Goal: Task Accomplishment & Management: Manage account settings

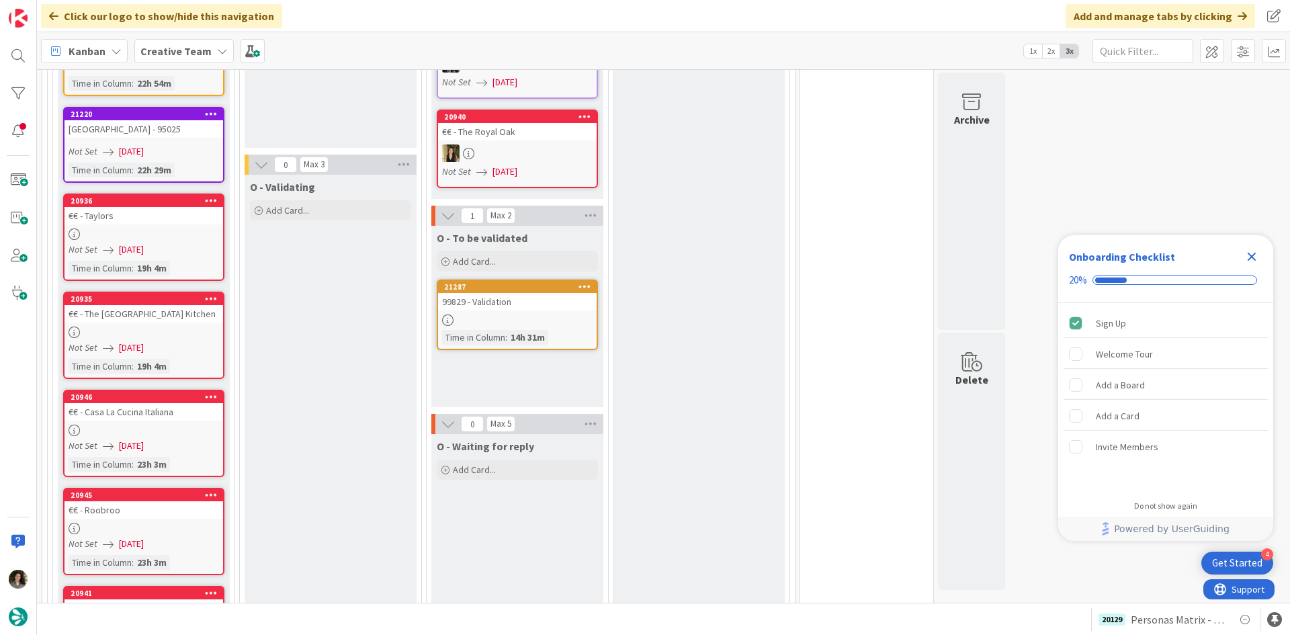
scroll to position [538, 0]
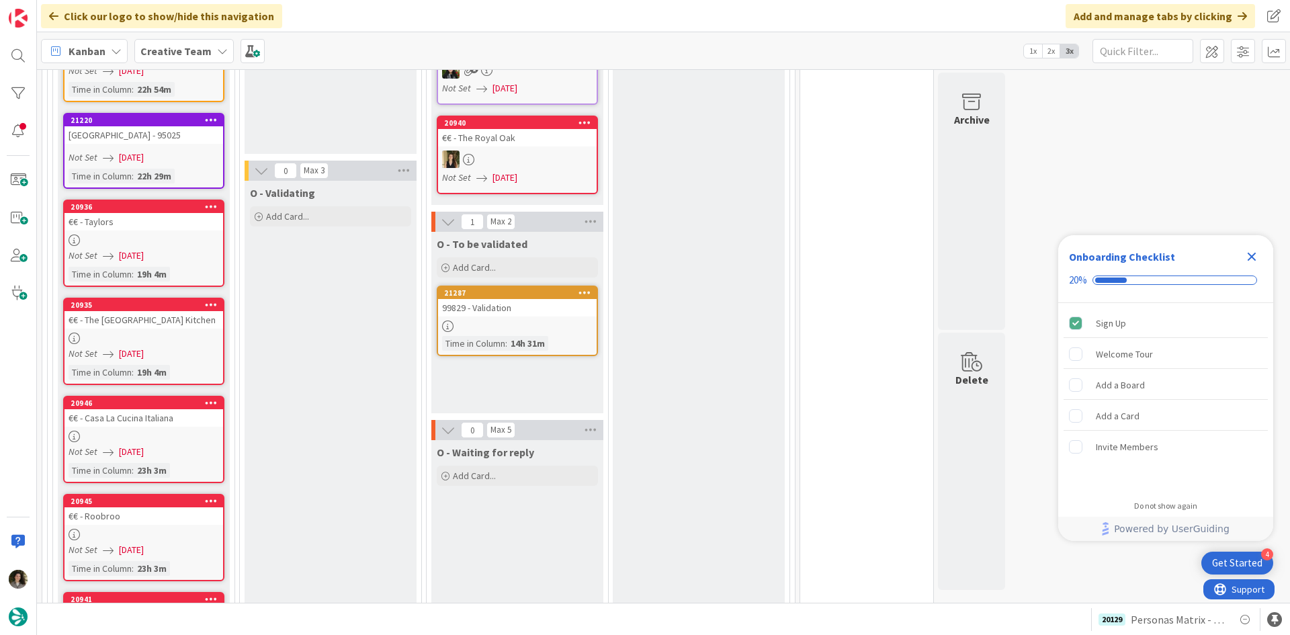
click at [564, 316] on div "99829 - Validation" at bounding box center [517, 307] width 159 height 17
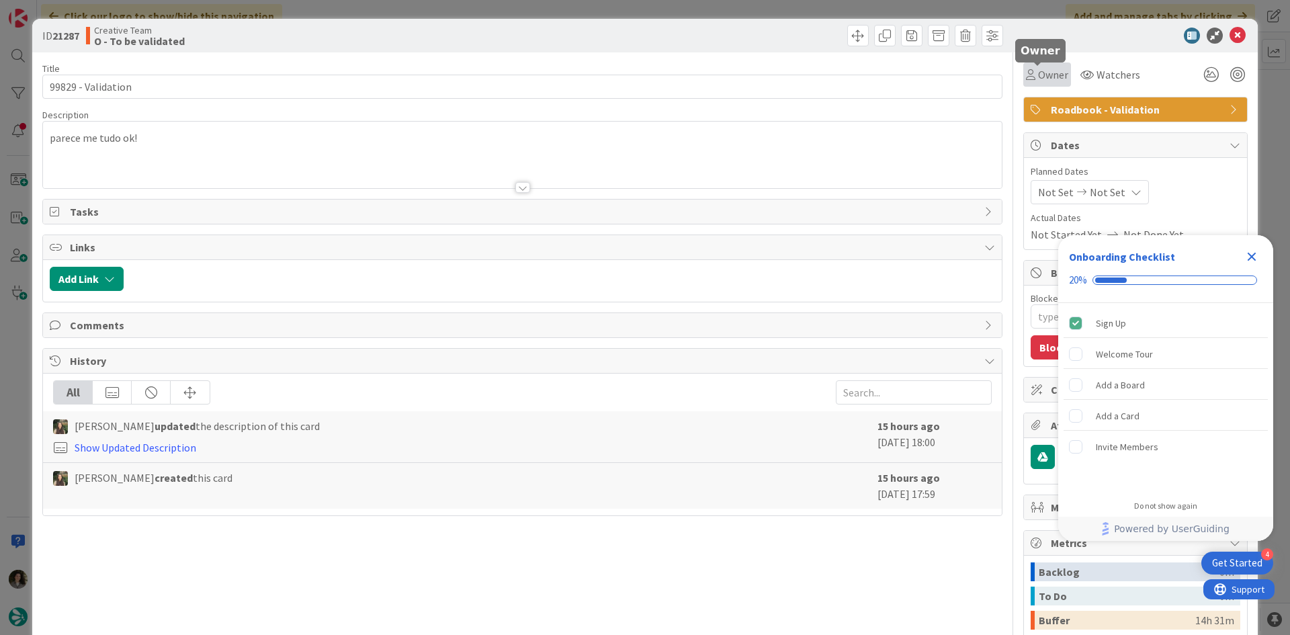
click at [1038, 68] on span "Owner" at bounding box center [1053, 75] width 30 height 16
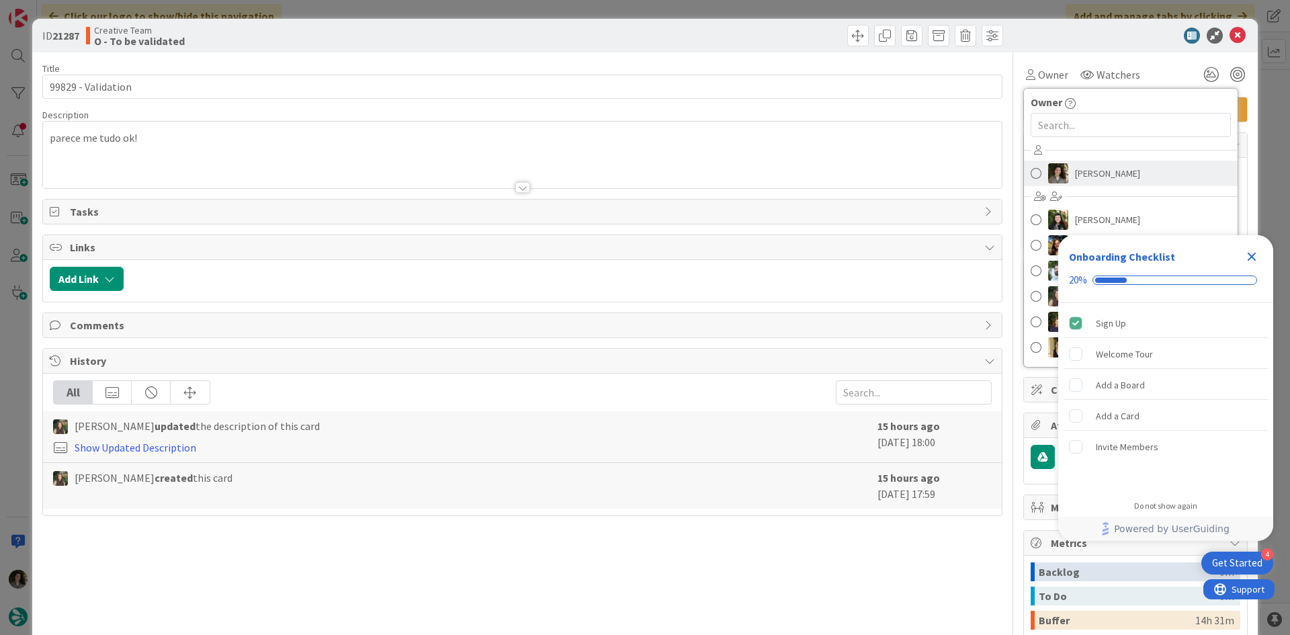
click at [1077, 181] on span "Melissa Santos" at bounding box center [1107, 173] width 65 height 20
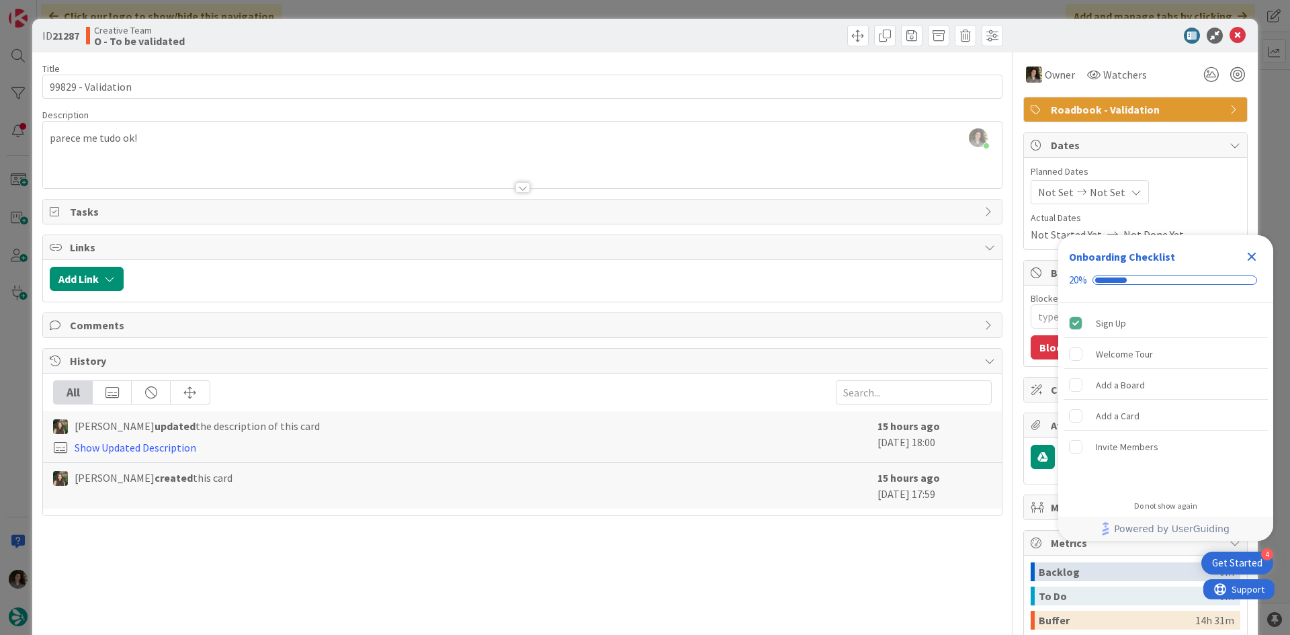
click at [1259, 251] on icon "Close Checklist" at bounding box center [1252, 257] width 16 height 16
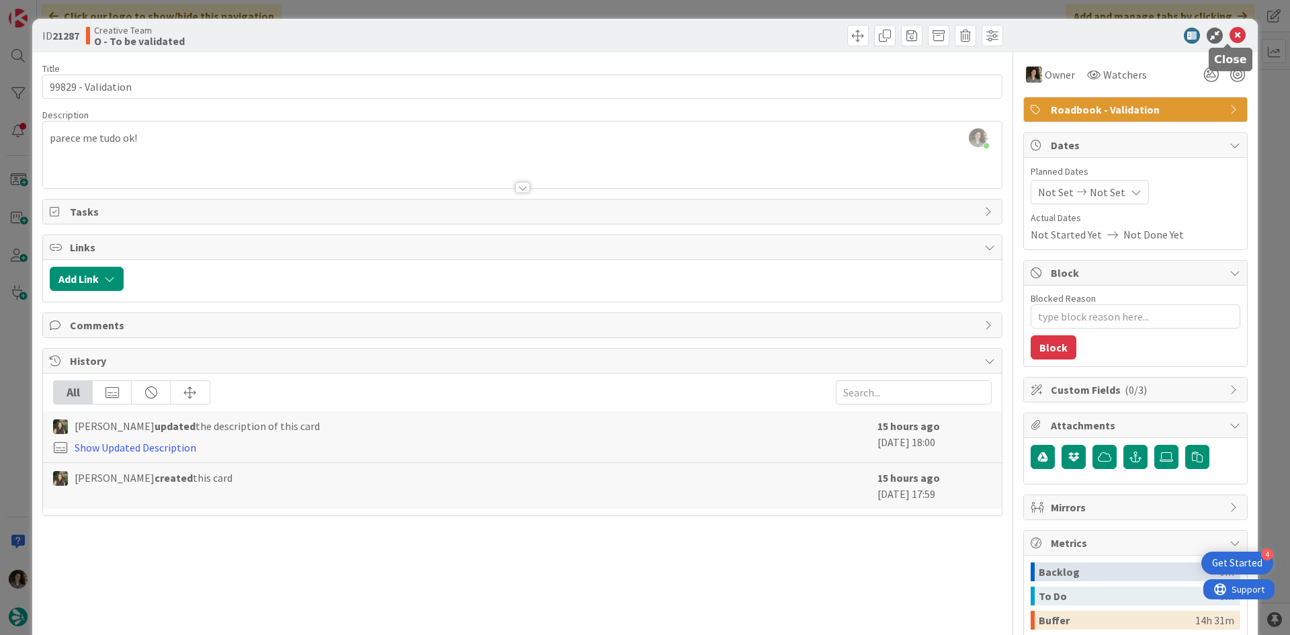
click at [1235, 38] on icon at bounding box center [1238, 36] width 16 height 16
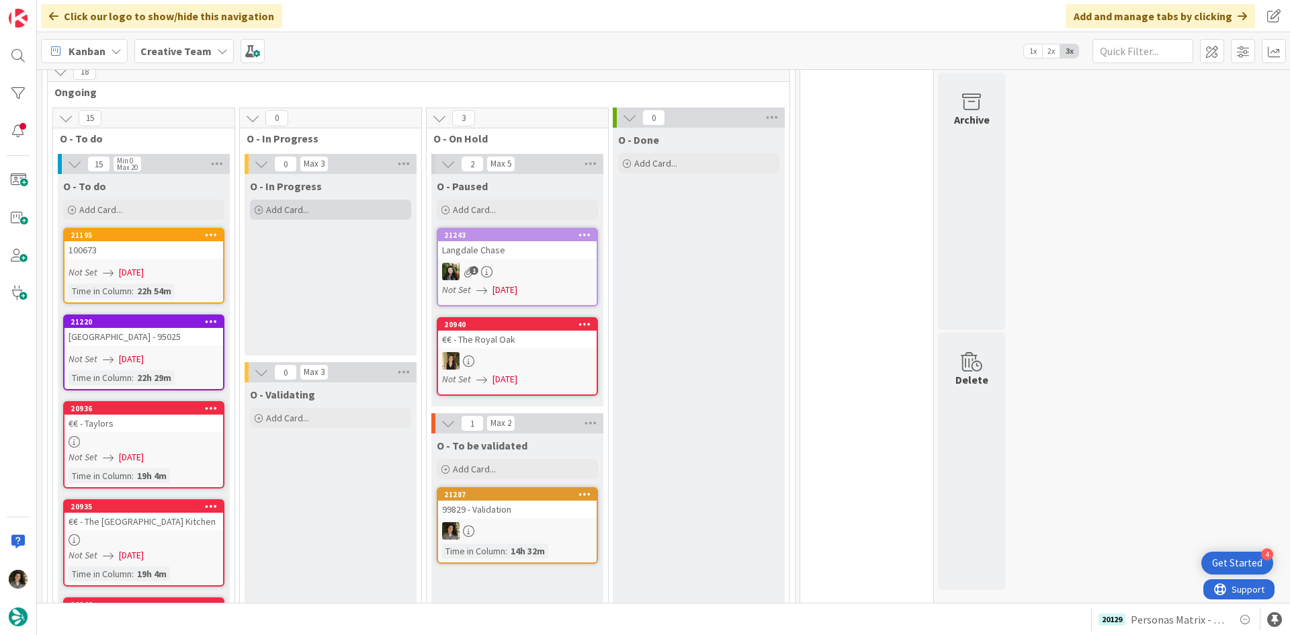
click at [359, 214] on div "Add Card..." at bounding box center [330, 210] width 161 height 20
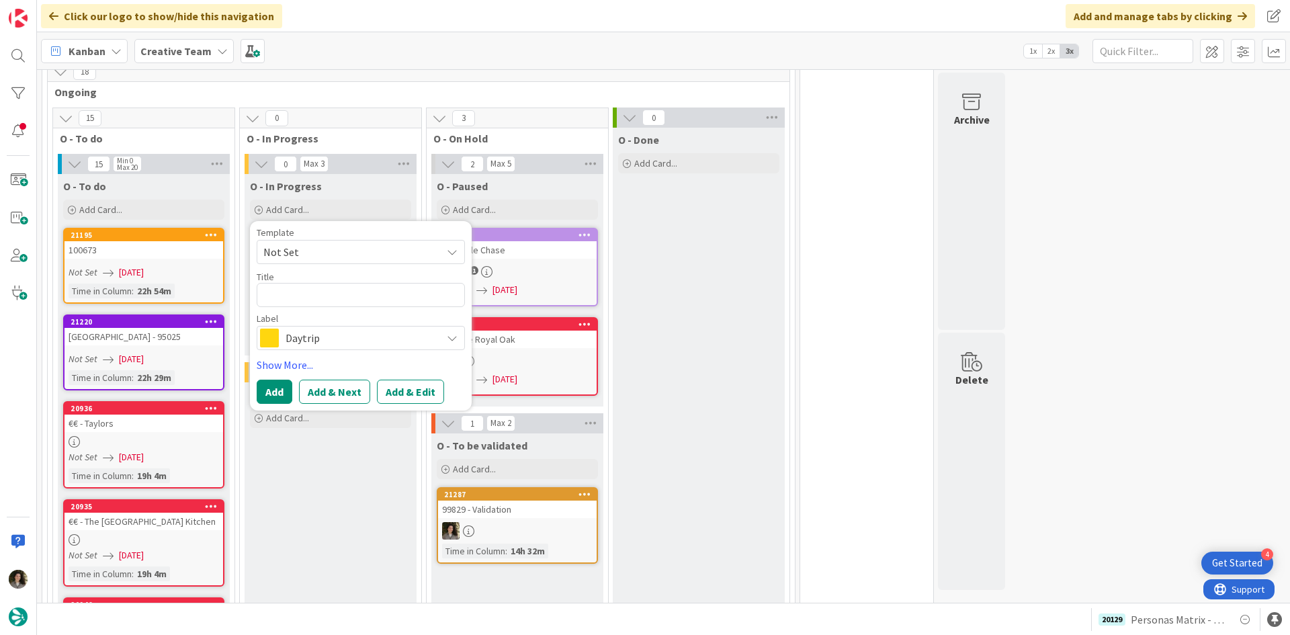
type textarea "x"
type textarea "P"
type textarea "x"
type textarea "PO"
type textarea "x"
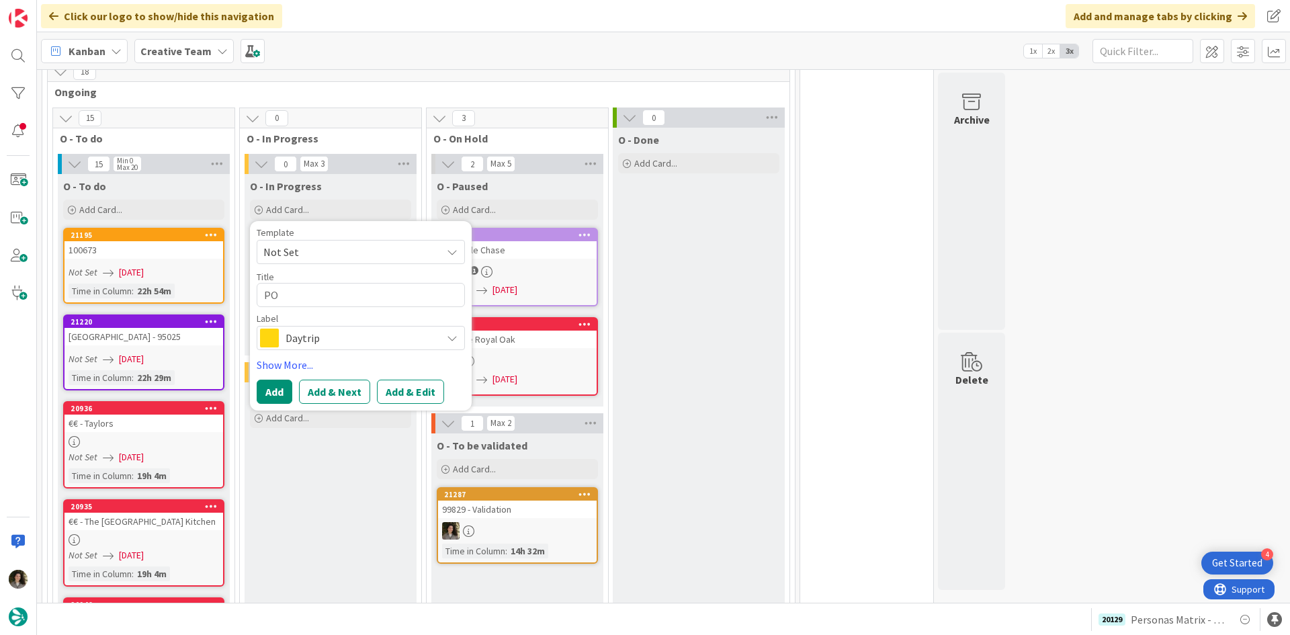
type textarea "POI"
type textarea "x"
type textarea "POI"
type textarea "x"
type textarea "POI M"
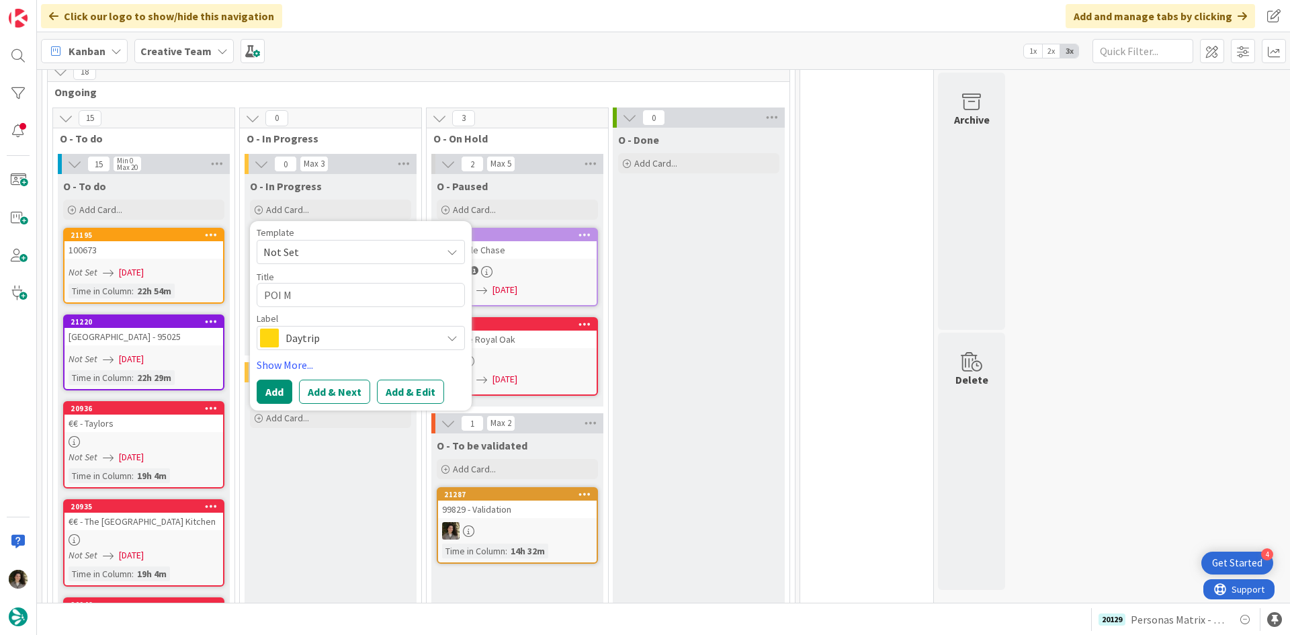
type textarea "x"
type textarea "POI Ma"
type textarea "x"
type textarea "POI Mat"
type textarea "x"
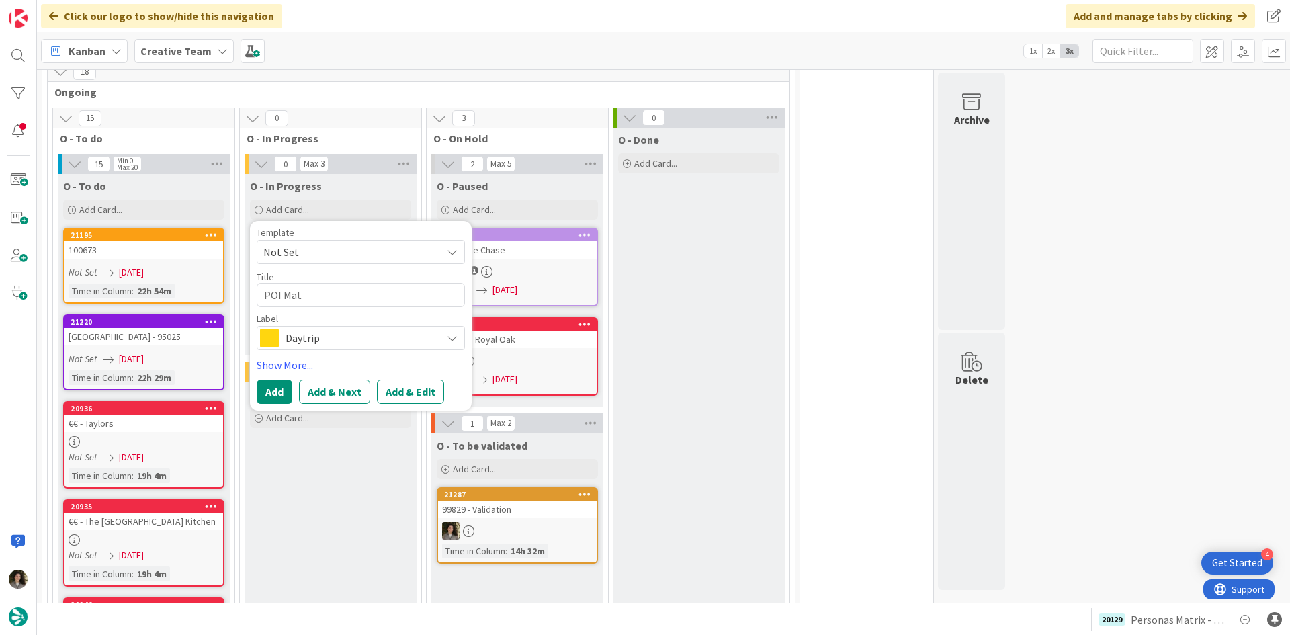
type textarea "POI Matr"
type textarea "x"
type textarea "POI Matri"
type textarea "x"
type textarea "POI Matriz"
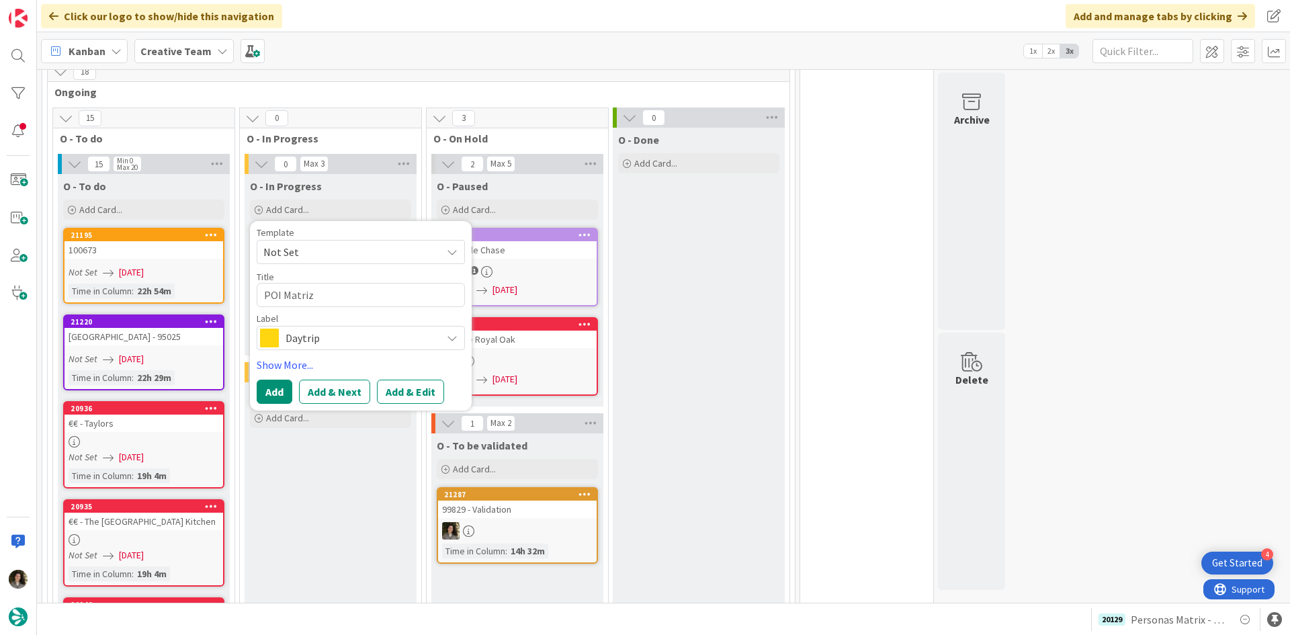
type textarea "x"
type textarea "POI Matrizz"
type textarea "x"
type textarea "POI Matriz"
type textarea "x"
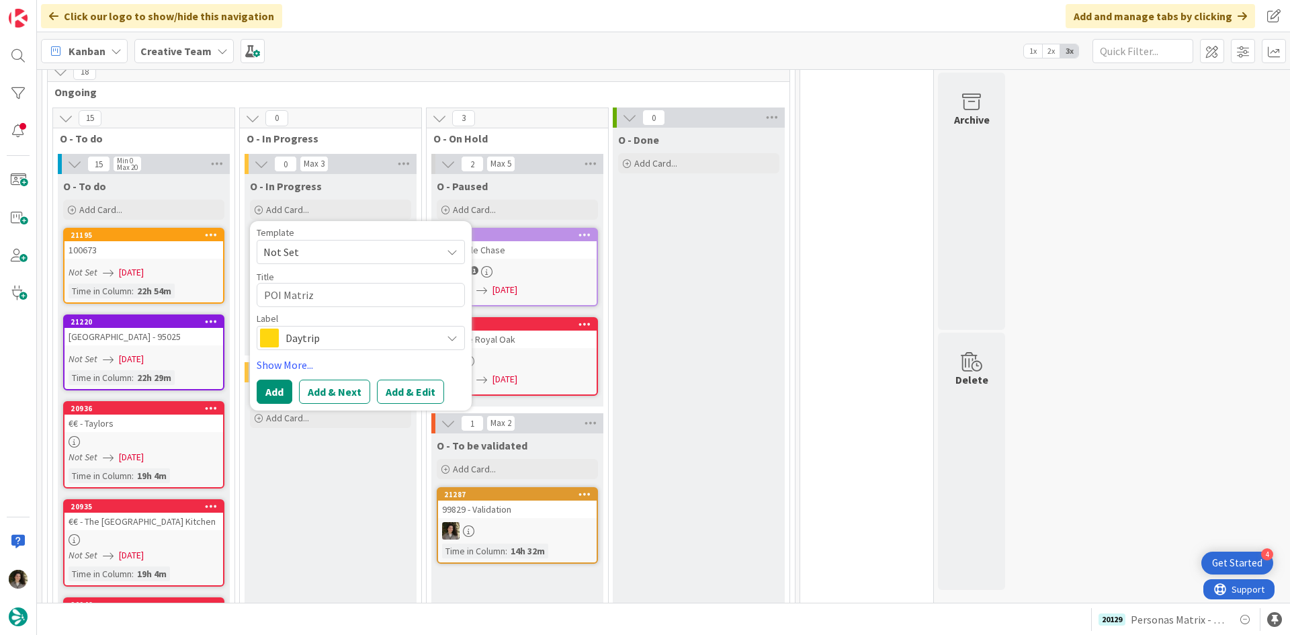
type textarea "POI Matri"
type textarea "x"
type textarea "POI Matrix"
type textarea "x"
type textarea "POI Matrix"
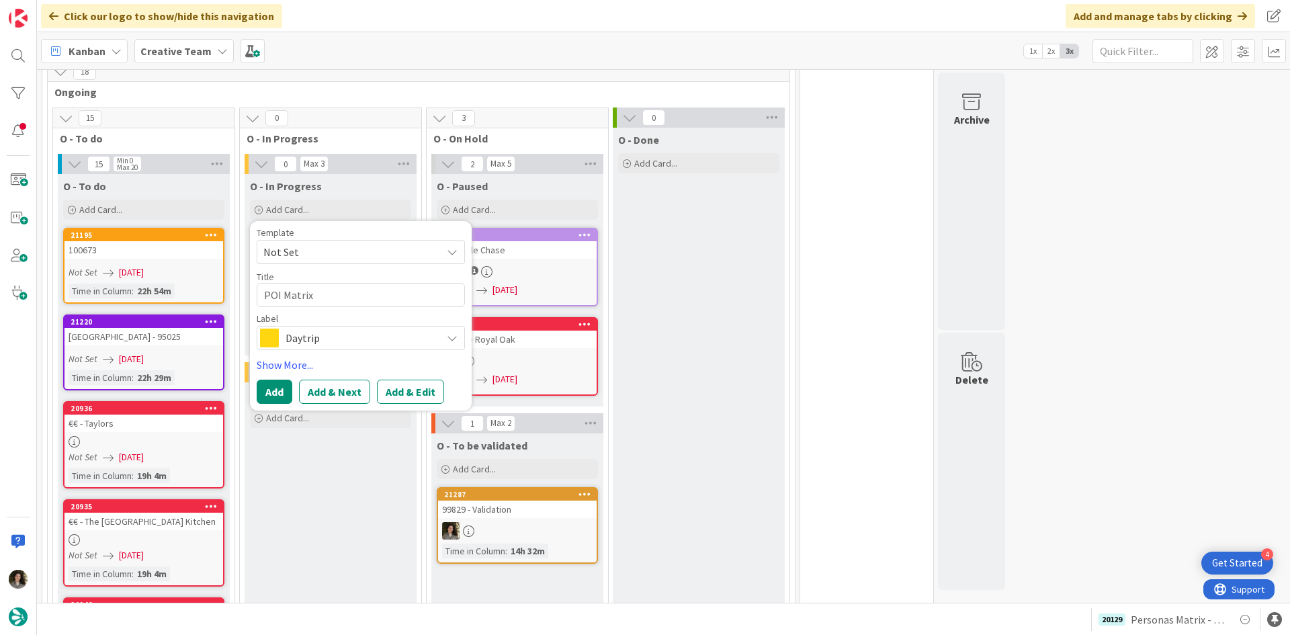
type textarea "x"
type textarea "POI Matrix -"
type textarea "x"
type textarea "POI Matrix -"
type textarea "x"
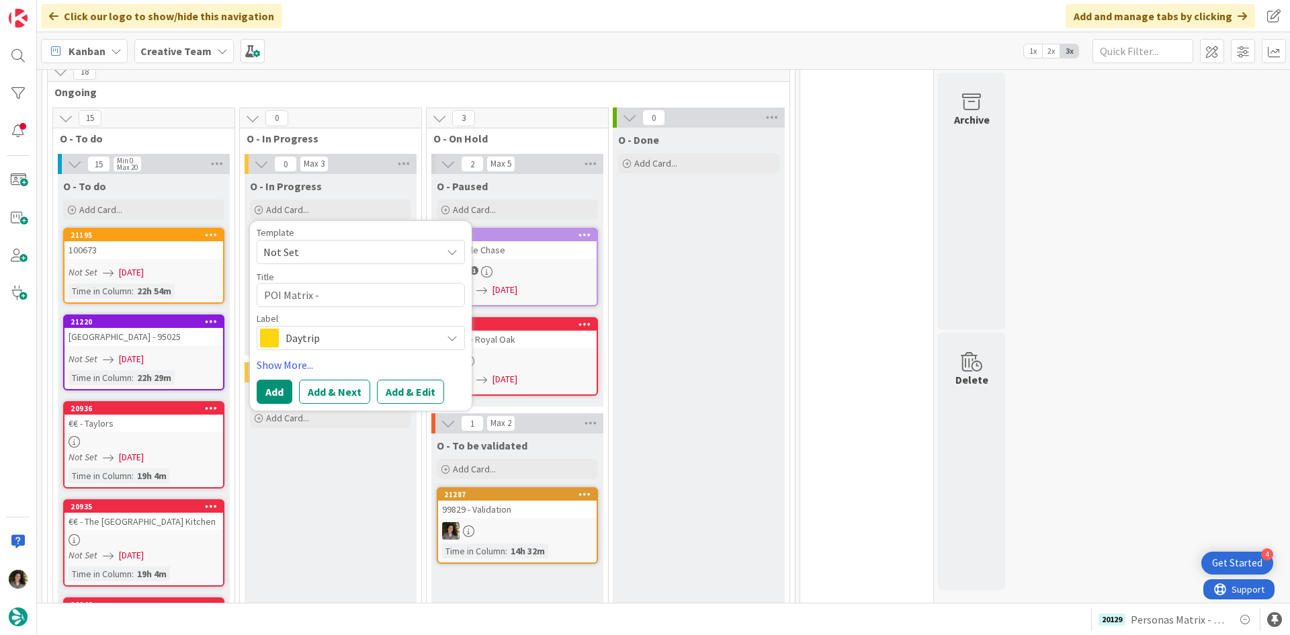
type textarea "POI Matrix"
type textarea "x"
type textarea "POI Matrix"
type textarea "x"
type textarea "POI Matrix P"
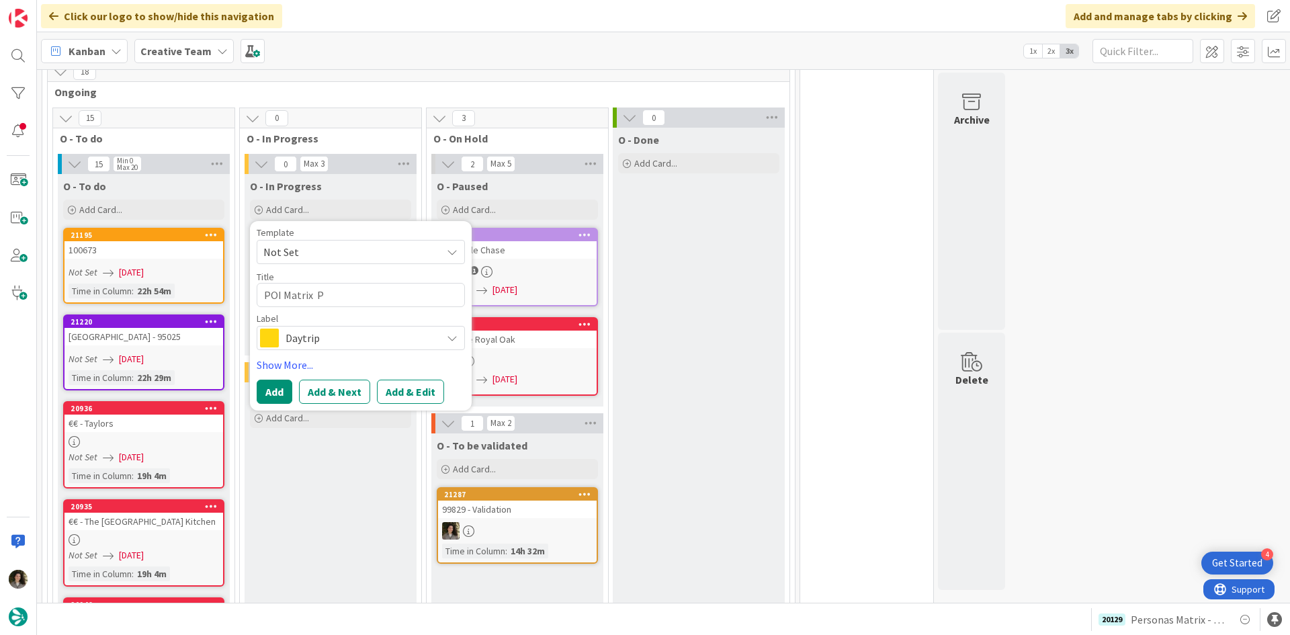
type textarea "x"
type textarea "POI Matrix Pe"
type textarea "x"
type textarea "POI Matrix Per"
type textarea "x"
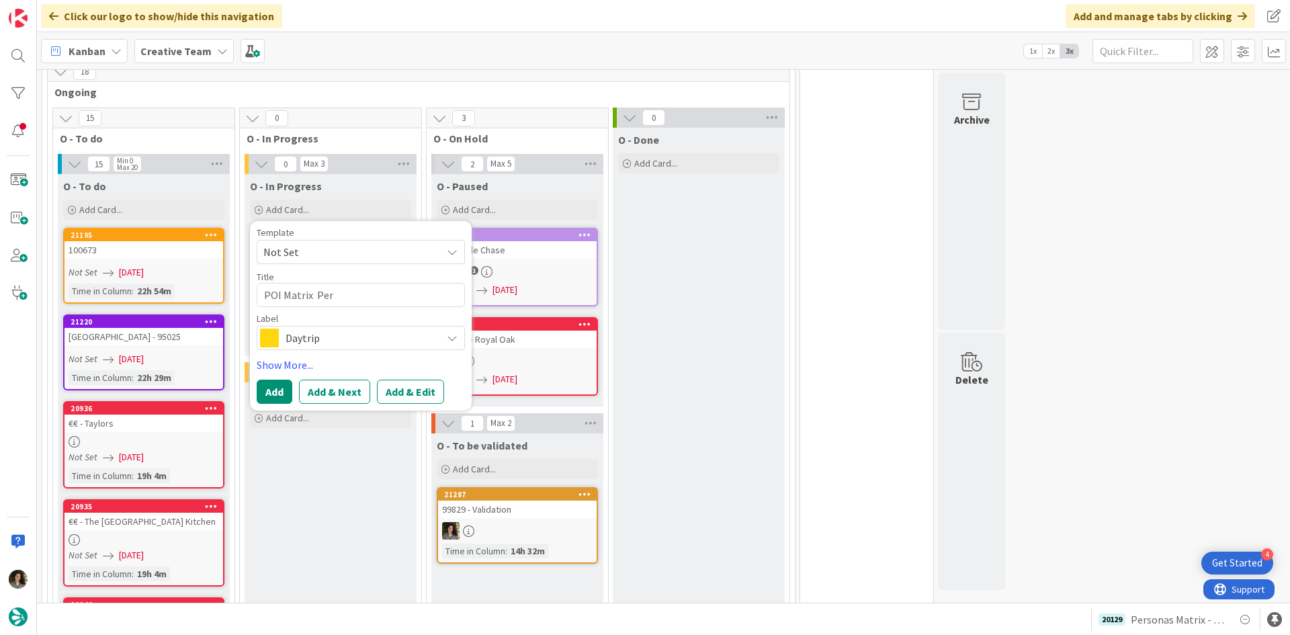
type textarea "POI Matrix Pe"
type textarea "x"
type textarea "POI Matrix P"
type textarea "x"
type textarea "POI Matrix"
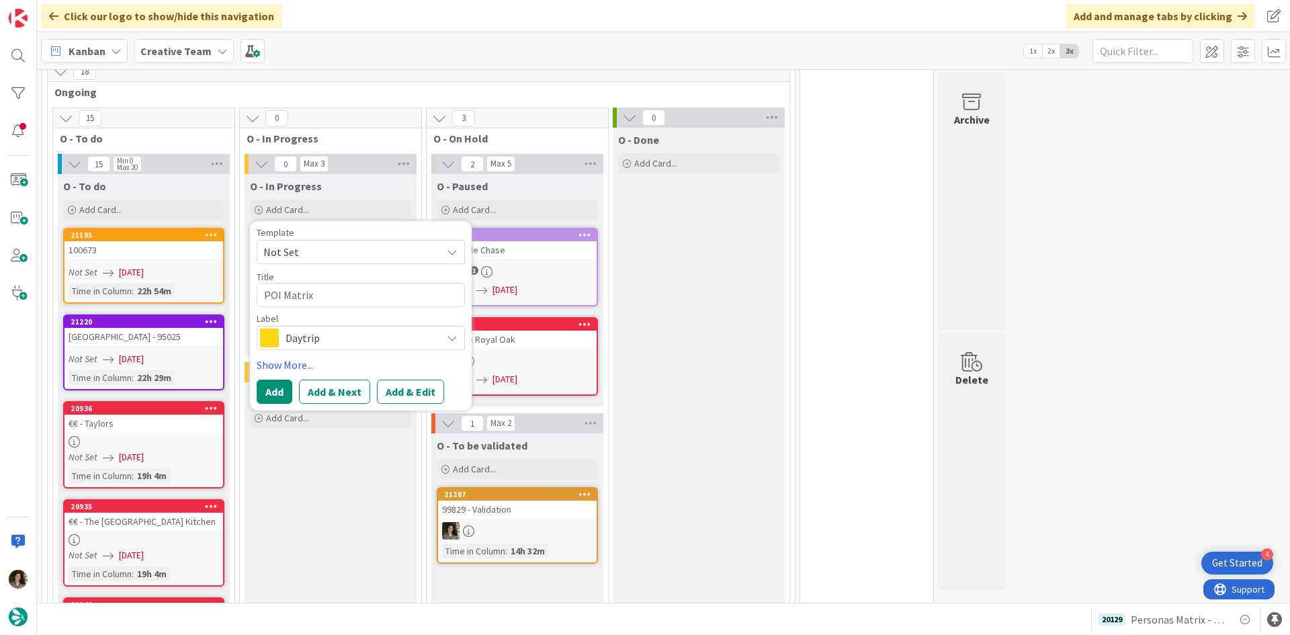
type textarea "x"
type textarea "POI Matrix"
type textarea "x"
type textarea "POI Matrix"
type textarea "x"
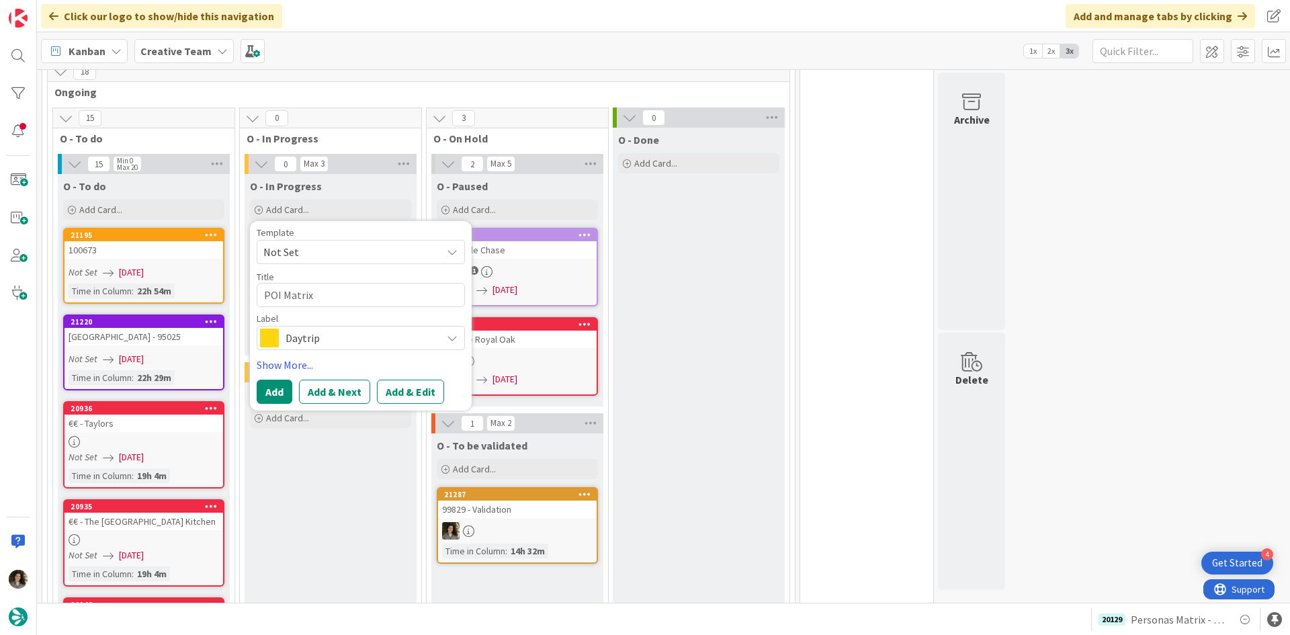
type textarea "POI Matrix"
type textarea "x"
type textarea "POI Matrix P"
type textarea "x"
type textarea "POI Matrix Pe"
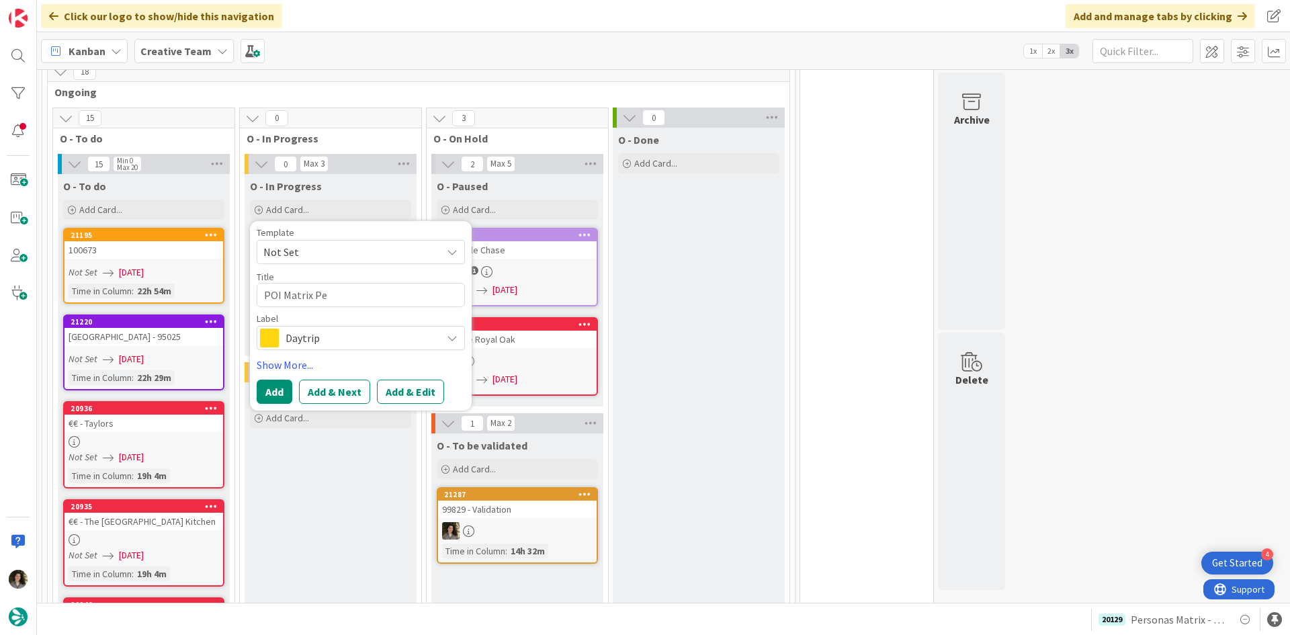
type textarea "x"
type textarea "POI Matrix Per"
type textarea "x"
type textarea "POI Matrix Pers"
type textarea "x"
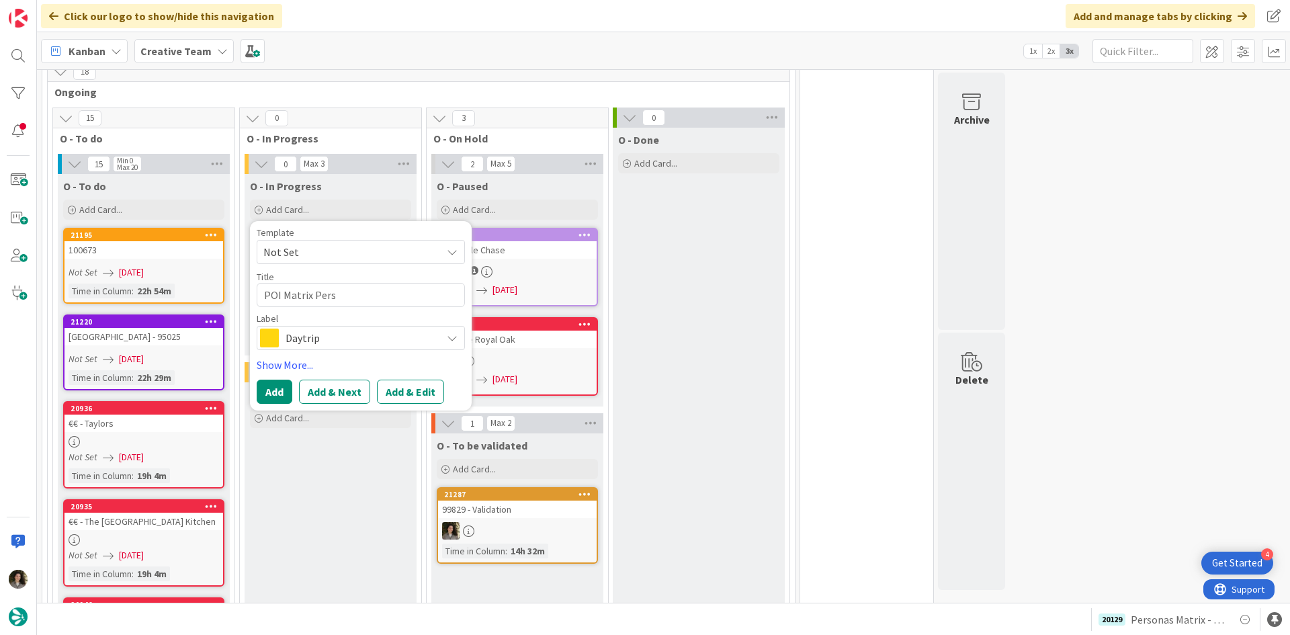
type textarea "POI Matrix Perso"
type textarea "x"
type textarea "POI Matrix Person"
type textarea "x"
type textarea "POI Matrix Persona"
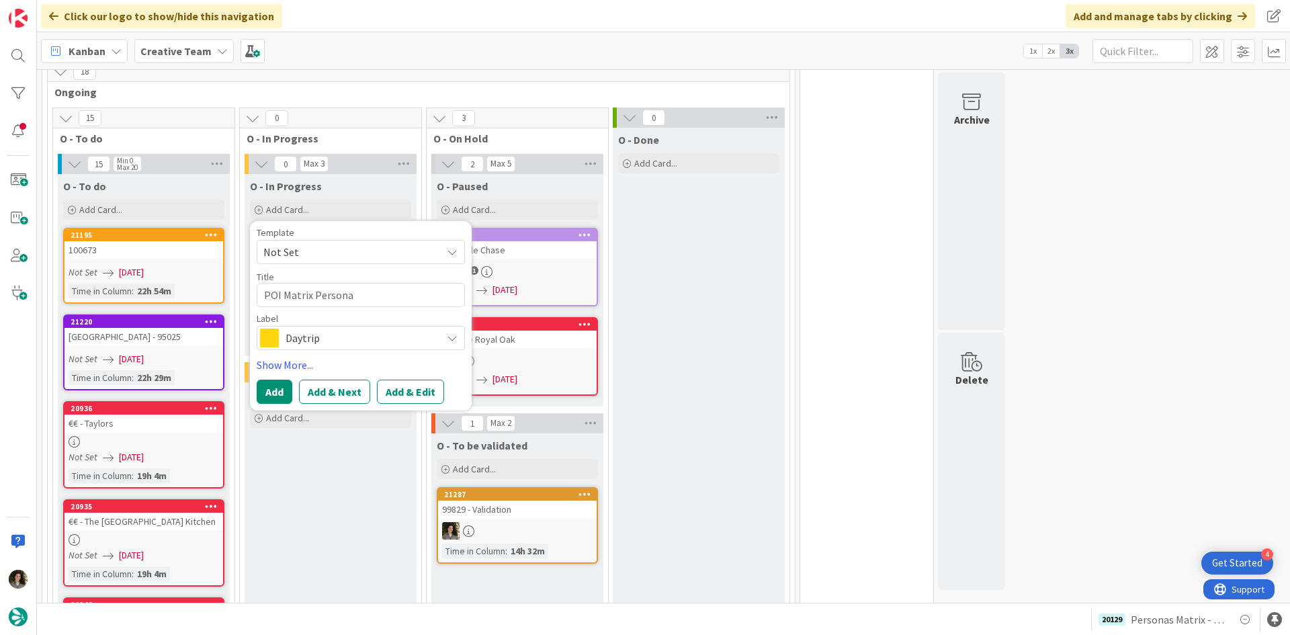
type textarea "x"
type textarea "POI Matrix Personas"
type textarea "x"
type textarea "POI Matrix Personas"
type textarea "x"
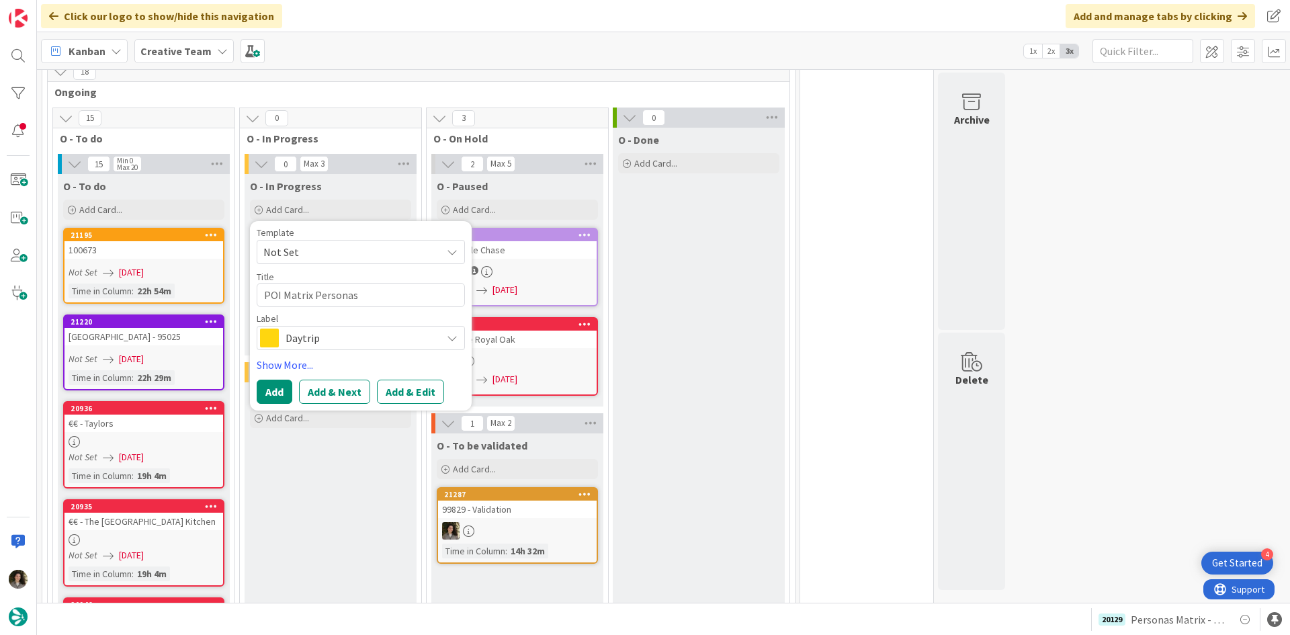
type textarea "POI Matrix Personas -"
type textarea "x"
type textarea "POI Matrix Personas - C"
type textarea "x"
type textarea "POI Matrix Personas - Cu"
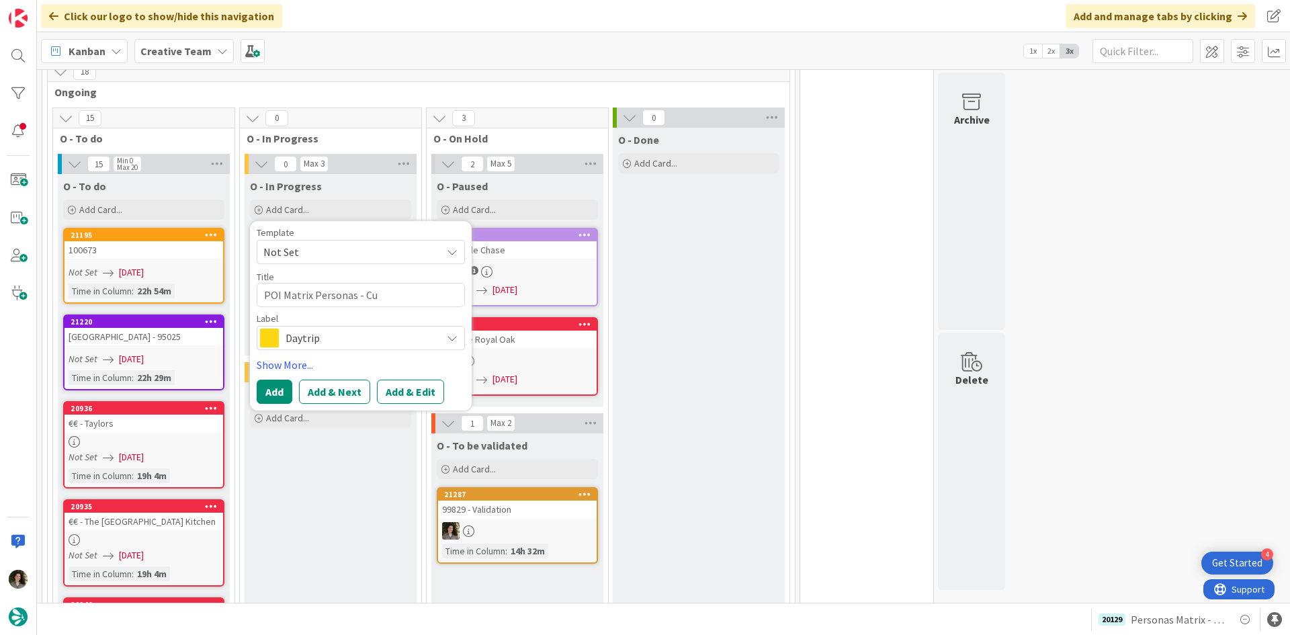
type textarea "x"
type textarea "POI Matrix Personas - Cul"
type textarea "x"
type textarea "POI Matrix Personas - Cult"
type textarea "x"
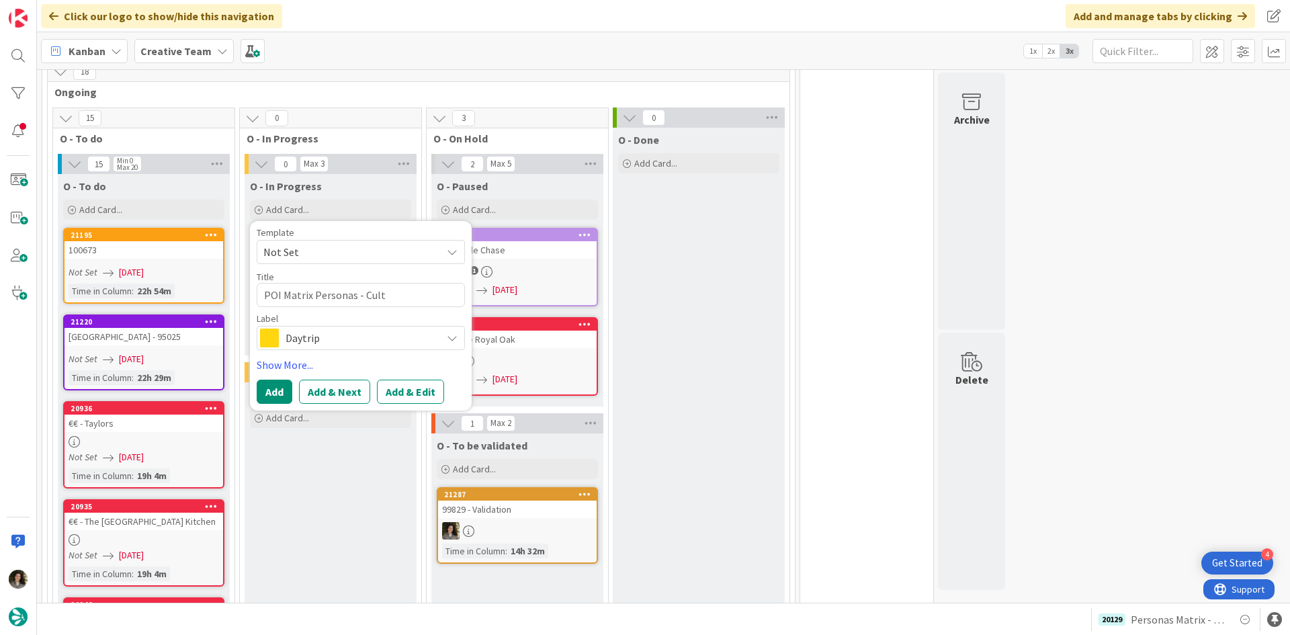
type textarea "POI Matrix Personas - Cultu"
type textarea "x"
type textarea "POI Matrix Personas - Cultur"
type textarea "x"
type textarea "POI Matrix Personas - Culture"
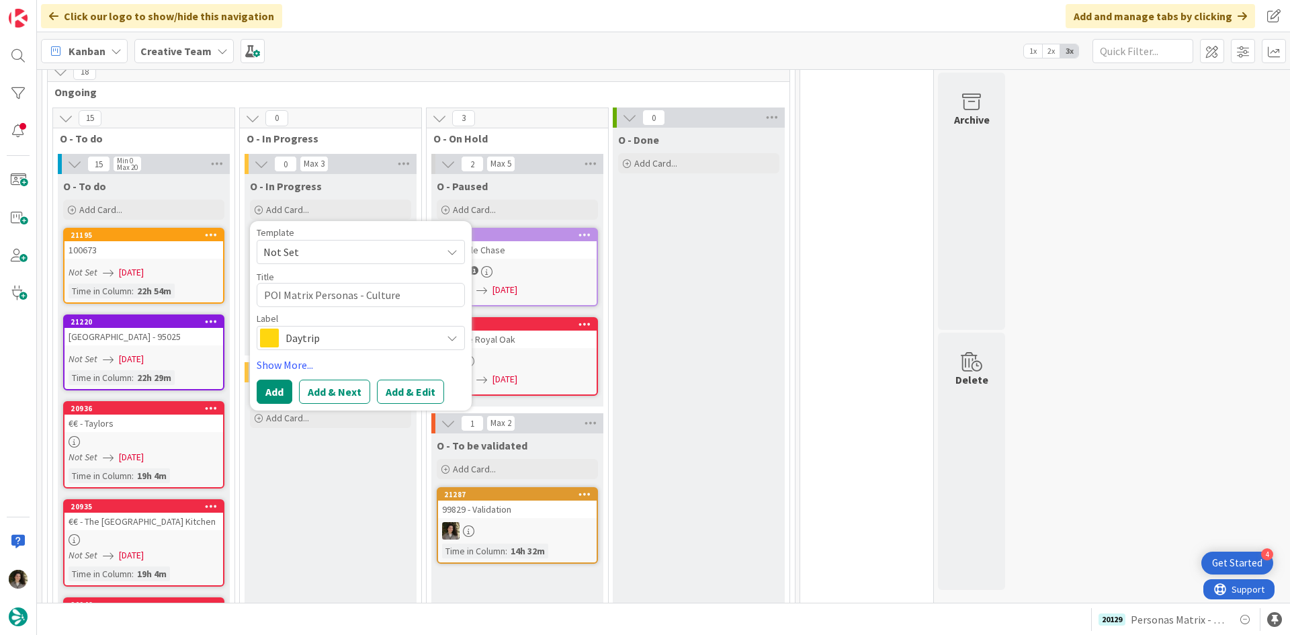
type textarea "x"
type textarea "POI Matrix Personas - Culture"
type textarea "x"
type textarea "POI Matrix Personas - Culture +"
type textarea "x"
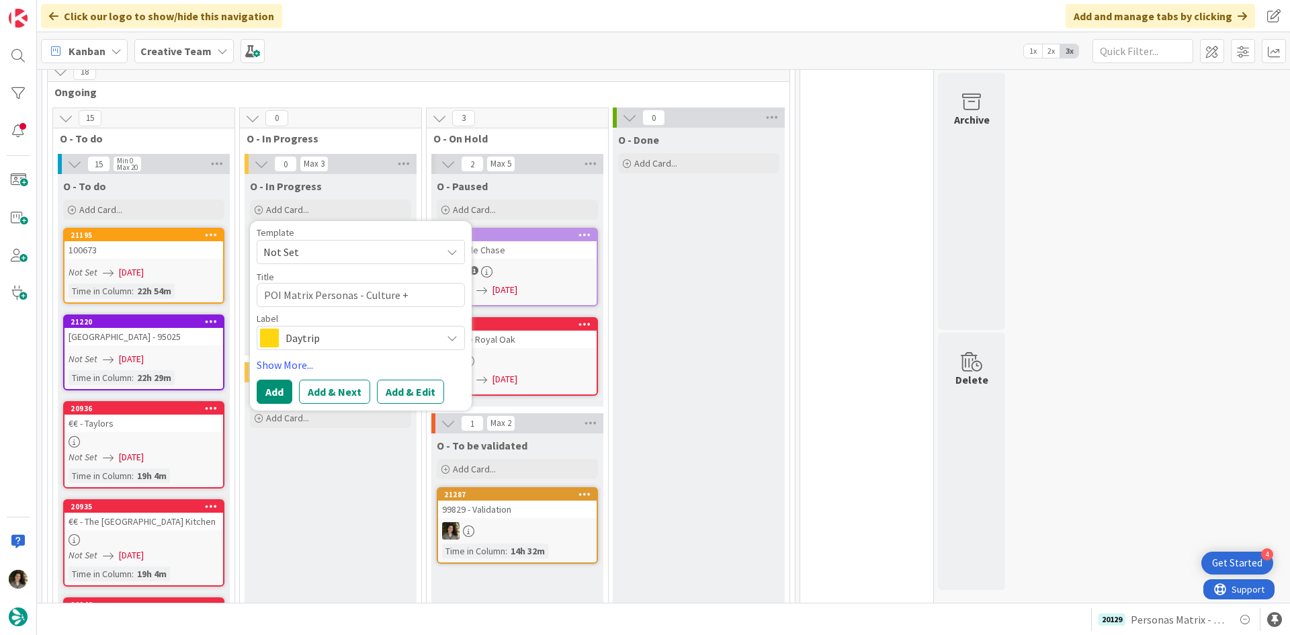
type textarea "POI Matrix Personas - Culture +"
type textarea "x"
type textarea "POI Matrix Personas - Culture + I"
type textarea "x"
type textarea "POI Matrix Personas - Culture + IT"
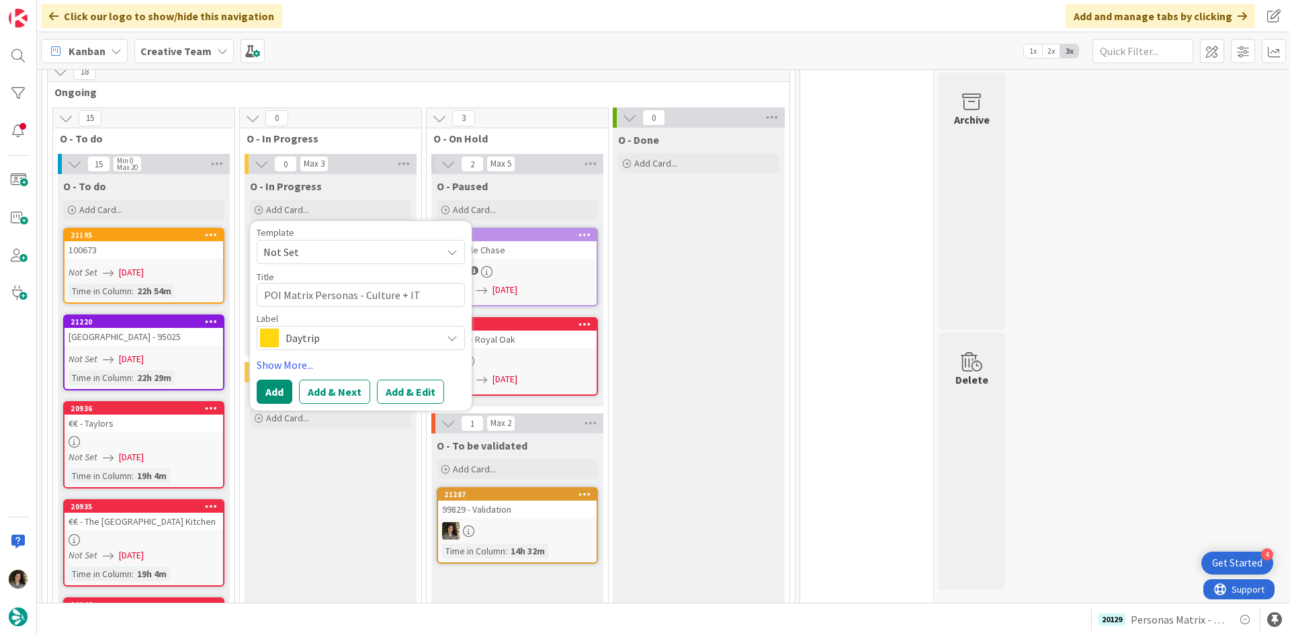
type textarea "x"
type textarea "POI Matrix Personas - Culture + IT"
type textarea "x"
type textarea "POI Matrix Personas - Culture + IT F"
type textarea "x"
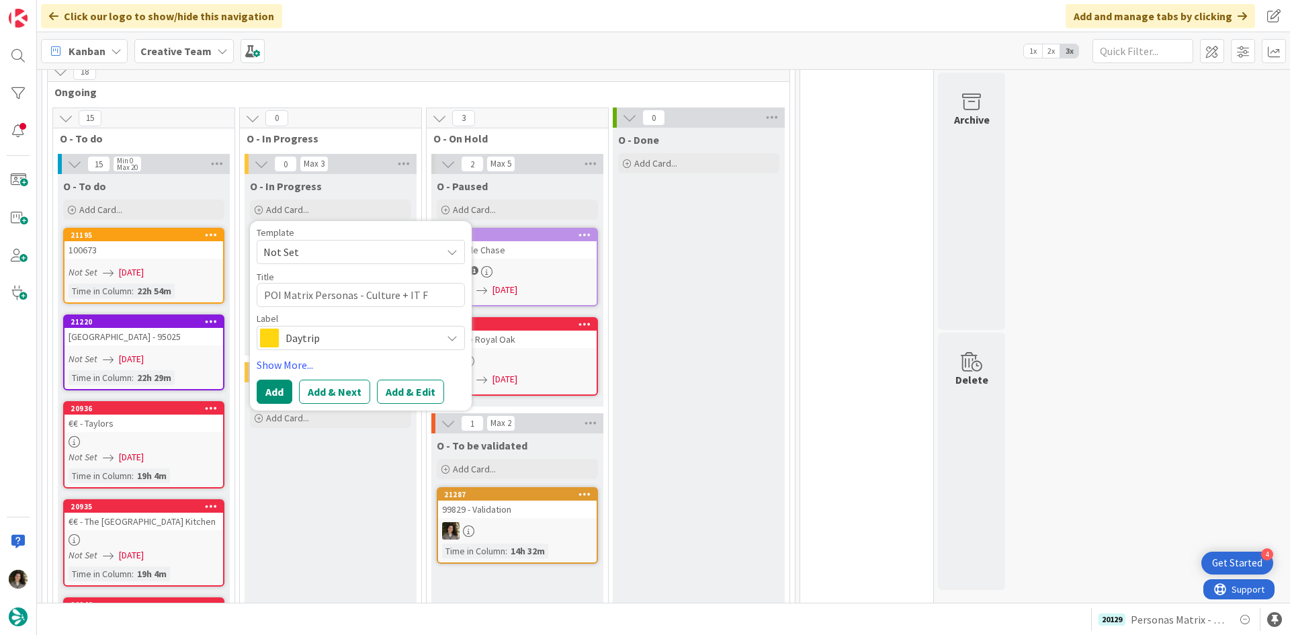
type textarea "POI Matrix Personas - Culture + IT Fn"
type textarea "x"
type textarea "POI Matrix Personas - Culture + IT F"
type textarea "x"
type textarea "POI Matrix Personas - Culture + IT Fi"
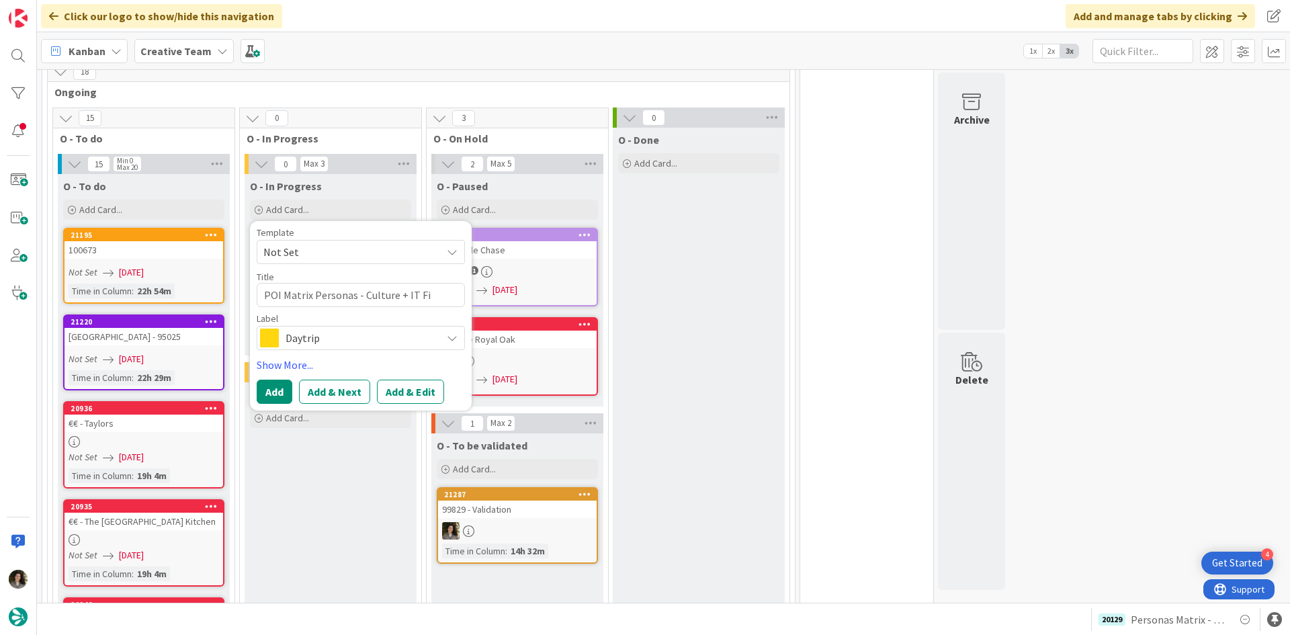
type textarea "x"
type textarea "POI Matrix Personas - Culture + IT Fin"
type textarea "x"
type textarea "POI Matrix Personas - Culture + IT Fina"
type textarea "x"
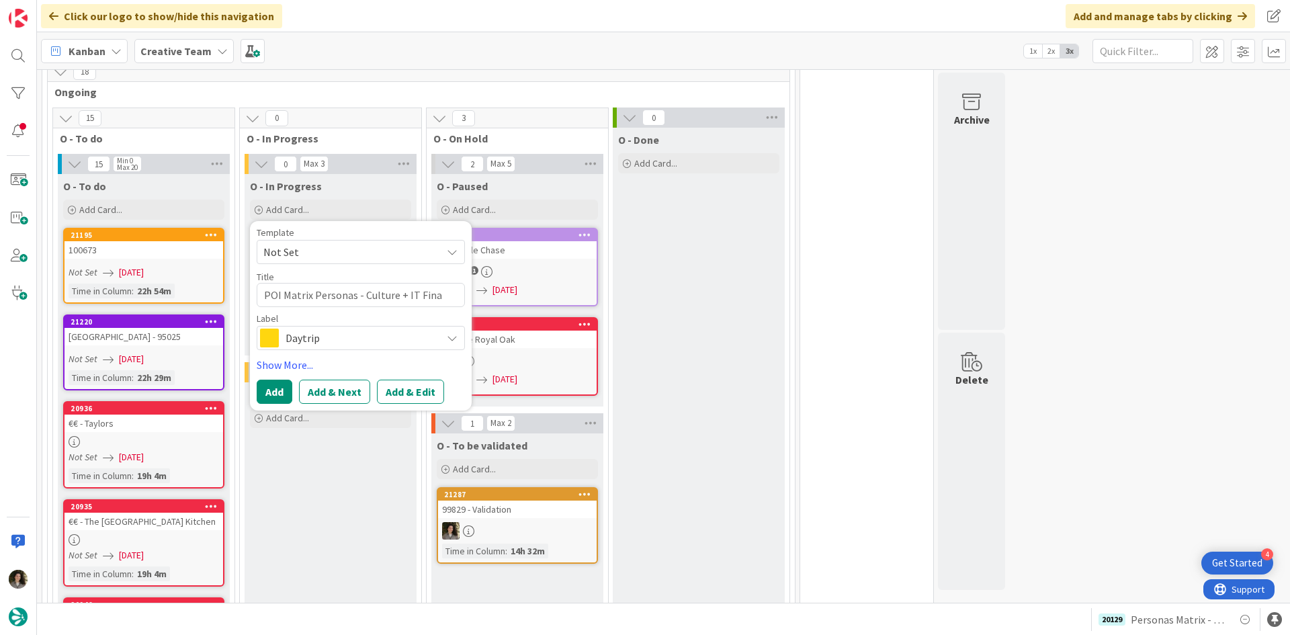
type textarea "POI Matrix Personas - Culture + IT Final"
type textarea "x"
type textarea "POI Matrix Personas - Culture + IT Final"
type textarea "x"
type textarea "POI Matrix Personas - Culture + IT Final R"
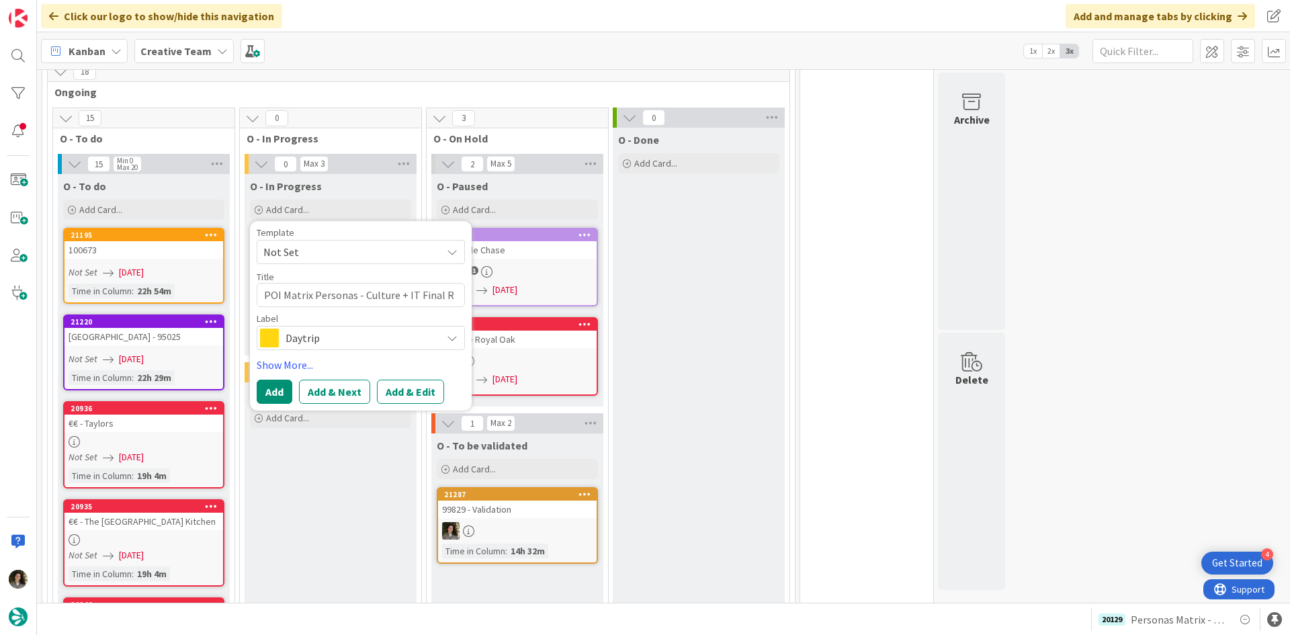
type textarea "x"
type textarea "POI Matrix Personas - Culture + IT Final Re"
type textarea "x"
type textarea "POI Matrix Personas - Culture + IT Final Rev"
type textarea "x"
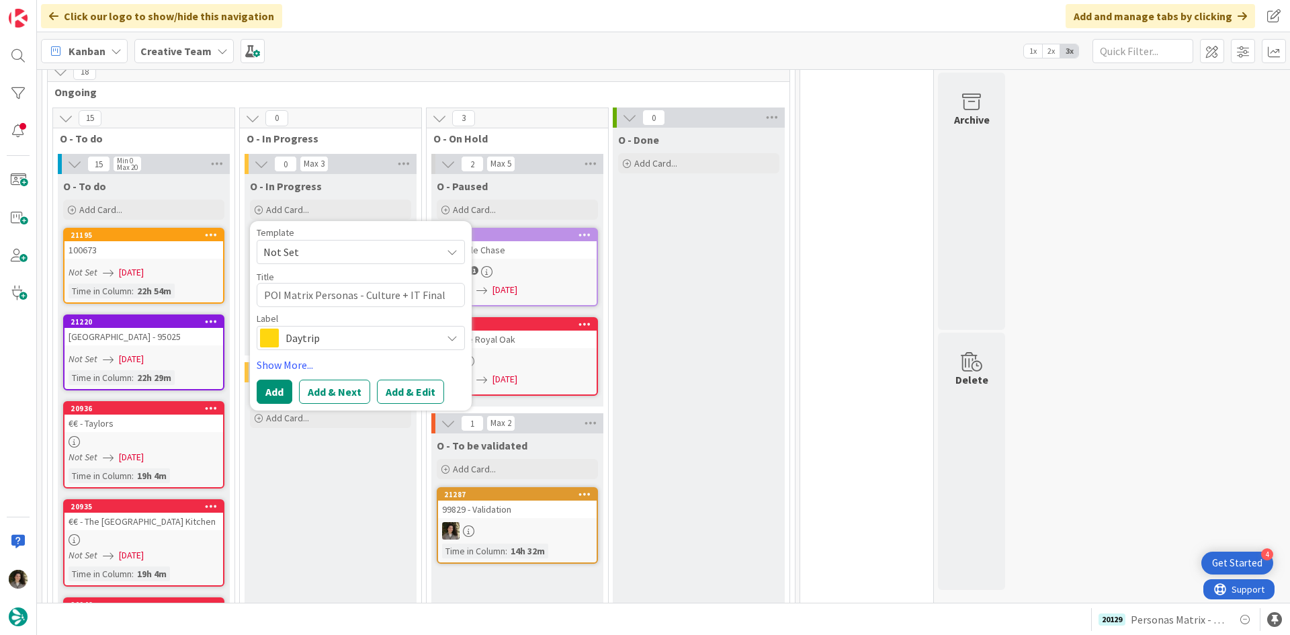
type textarea "POI Matrix Personas - Culture + IT Final Revi"
type textarea "x"
type textarea "POI Matrix Personas - Culture + IT Final Revis"
type textarea "x"
type textarea "POI Matrix Personas - Culture + IT Final Revisi"
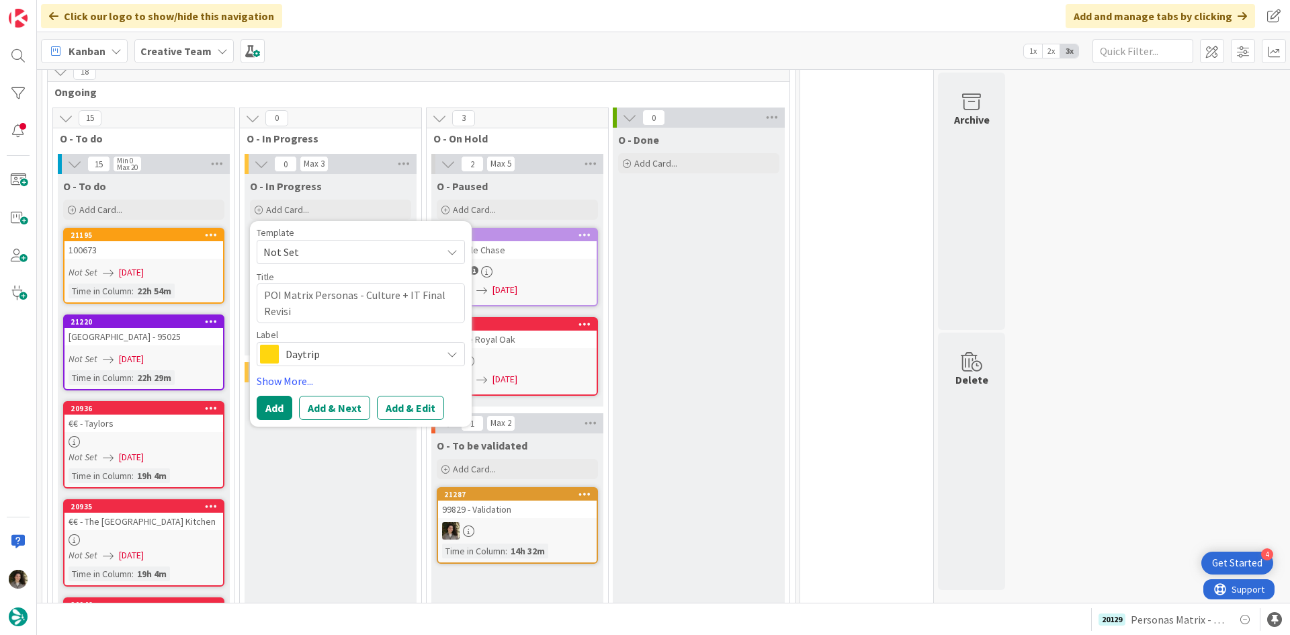
type textarea "x"
type textarea "POI Matrix Personas - Culture + IT Final Revisio"
type textarea "x"
type textarea "POI Matrix Personas - Culture + IT Final Revision"
click at [315, 357] on span "Daytrip" at bounding box center [360, 354] width 149 height 19
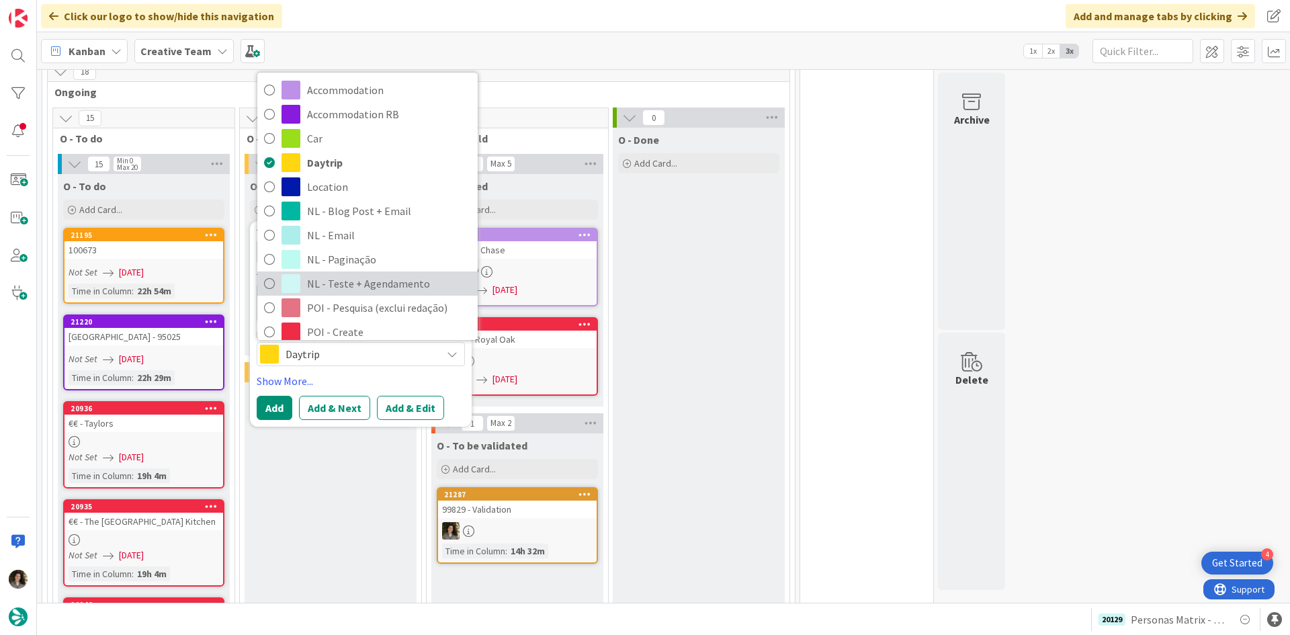
click at [367, 276] on span "NL - Teste + Agendamento" at bounding box center [389, 283] width 164 height 20
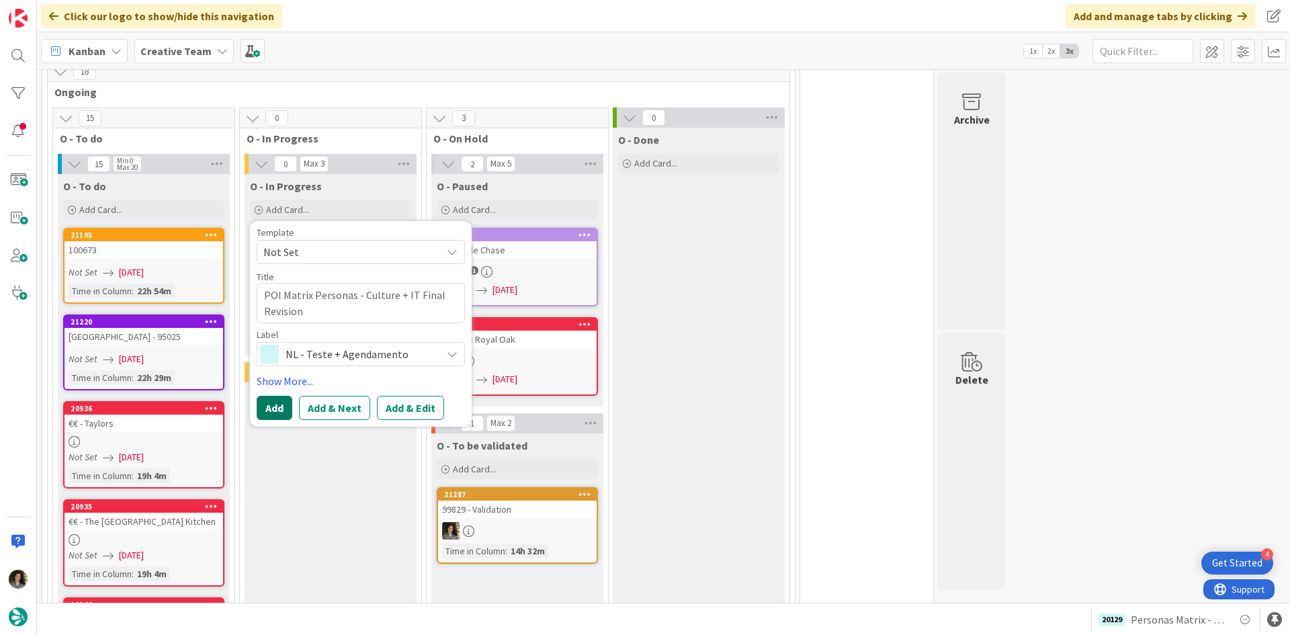
click at [272, 406] on button "Add" at bounding box center [275, 408] width 36 height 24
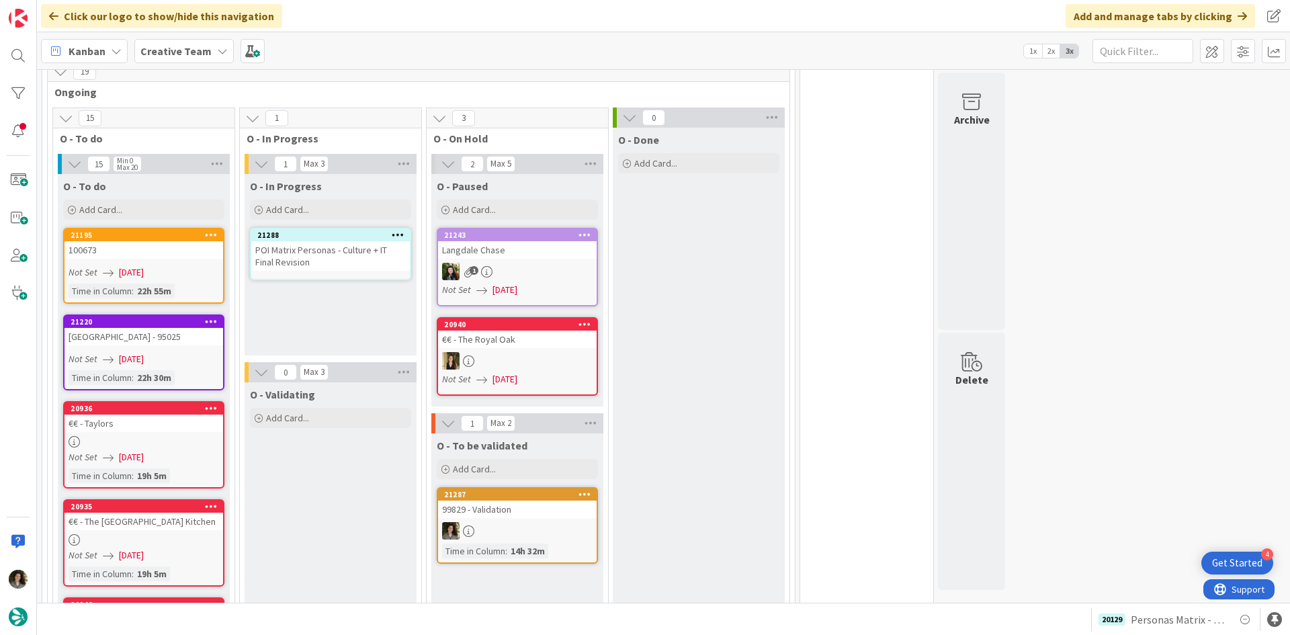
click at [347, 248] on div "POI Matrix Personas - Culture + IT Final Revision" at bounding box center [330, 256] width 159 height 30
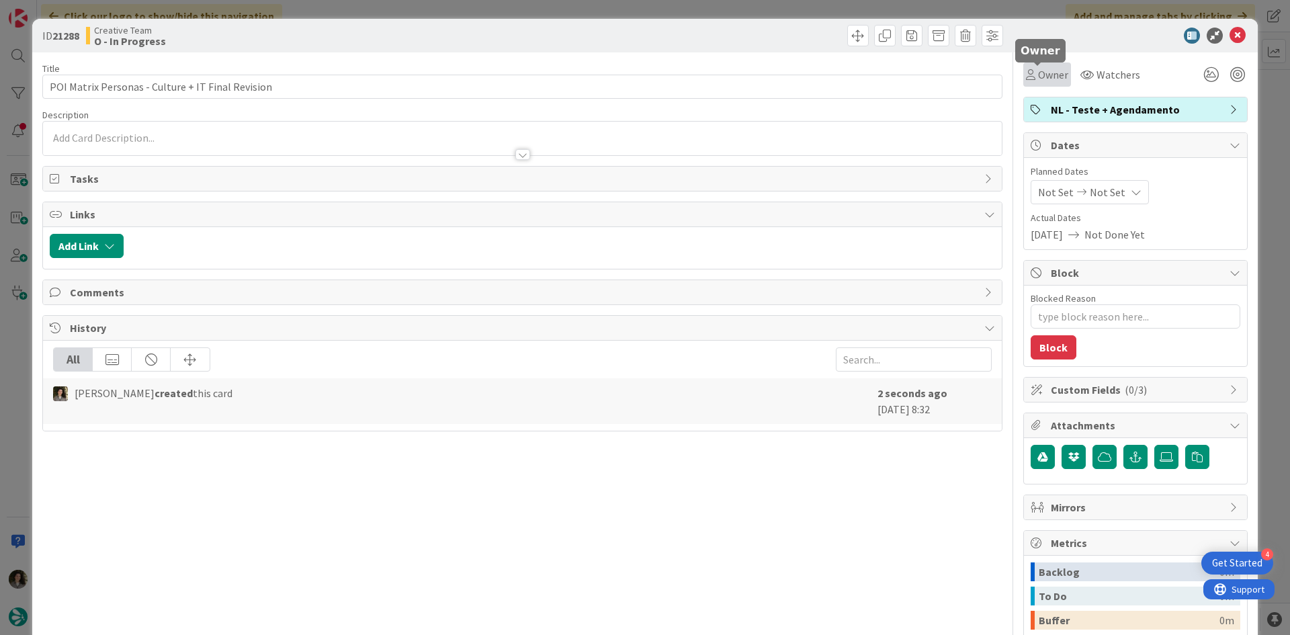
click at [1027, 75] on div "Owner" at bounding box center [1047, 75] width 42 height 16
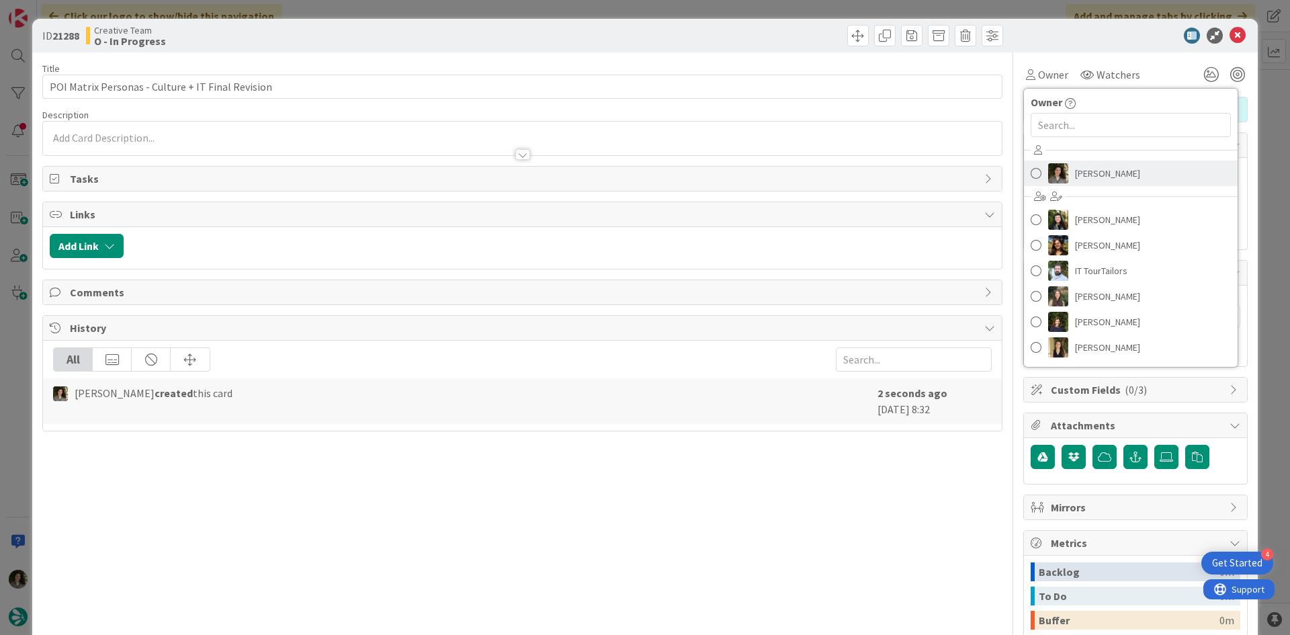
click at [1103, 166] on span "Melissa Santos" at bounding box center [1107, 173] width 65 height 20
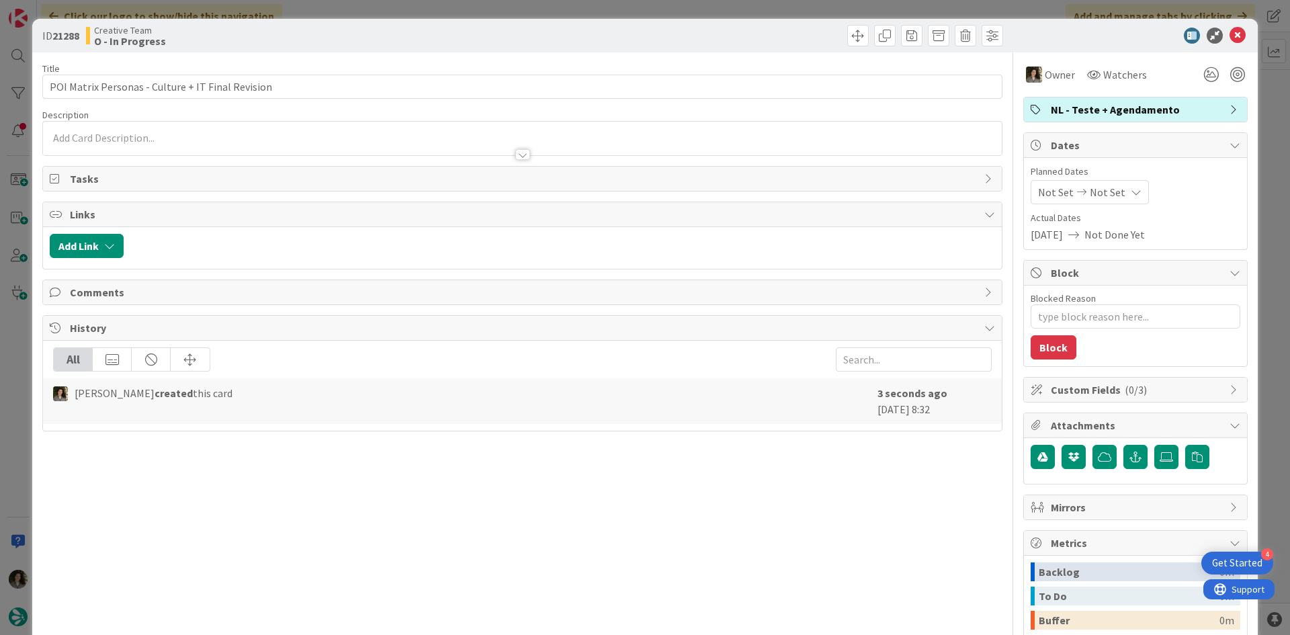
type textarea "x"
click at [1106, 199] on span "Not Set" at bounding box center [1108, 192] width 36 height 16
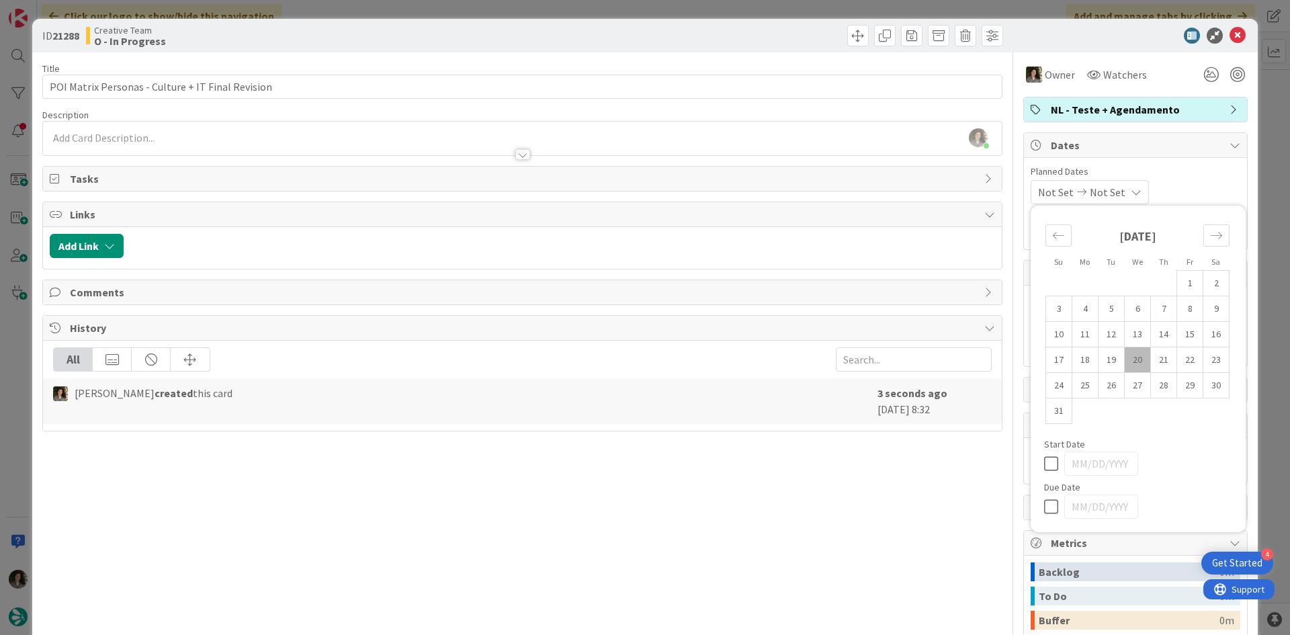
click at [1044, 506] on icon at bounding box center [1054, 507] width 20 height 16
type input "08/20/2025"
click at [1230, 29] on icon at bounding box center [1238, 36] width 16 height 16
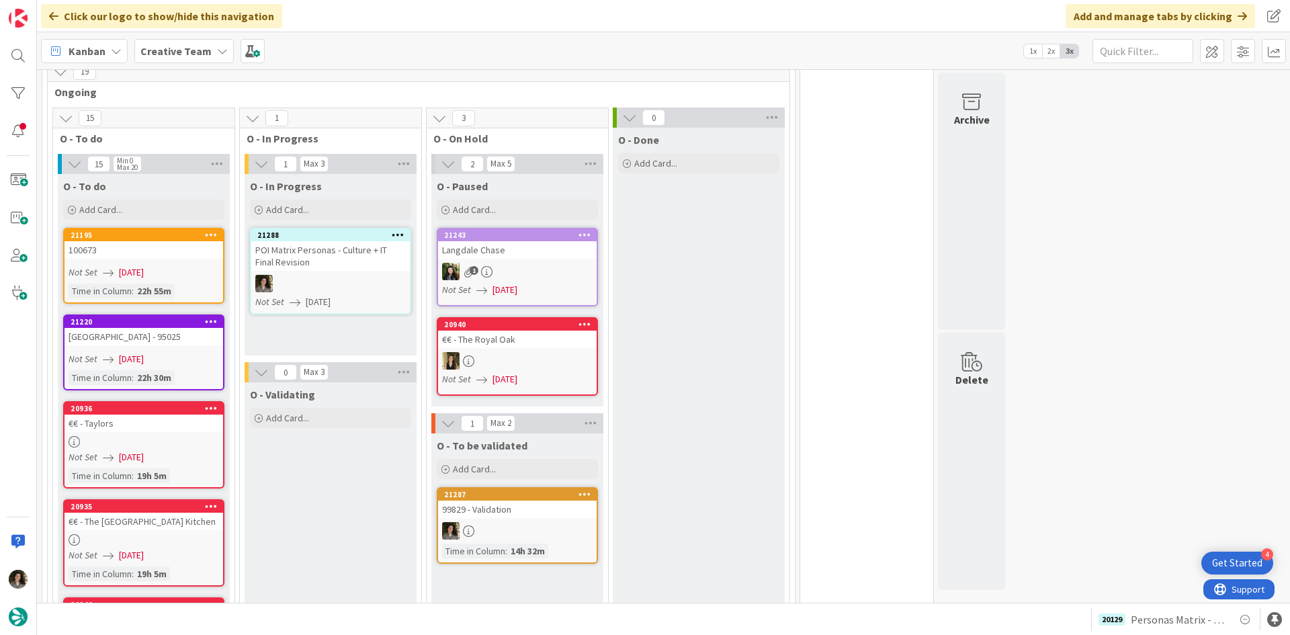
click at [182, 339] on div "La Pineta Hotel Beach & Spa - 95025" at bounding box center [144, 336] width 159 height 17
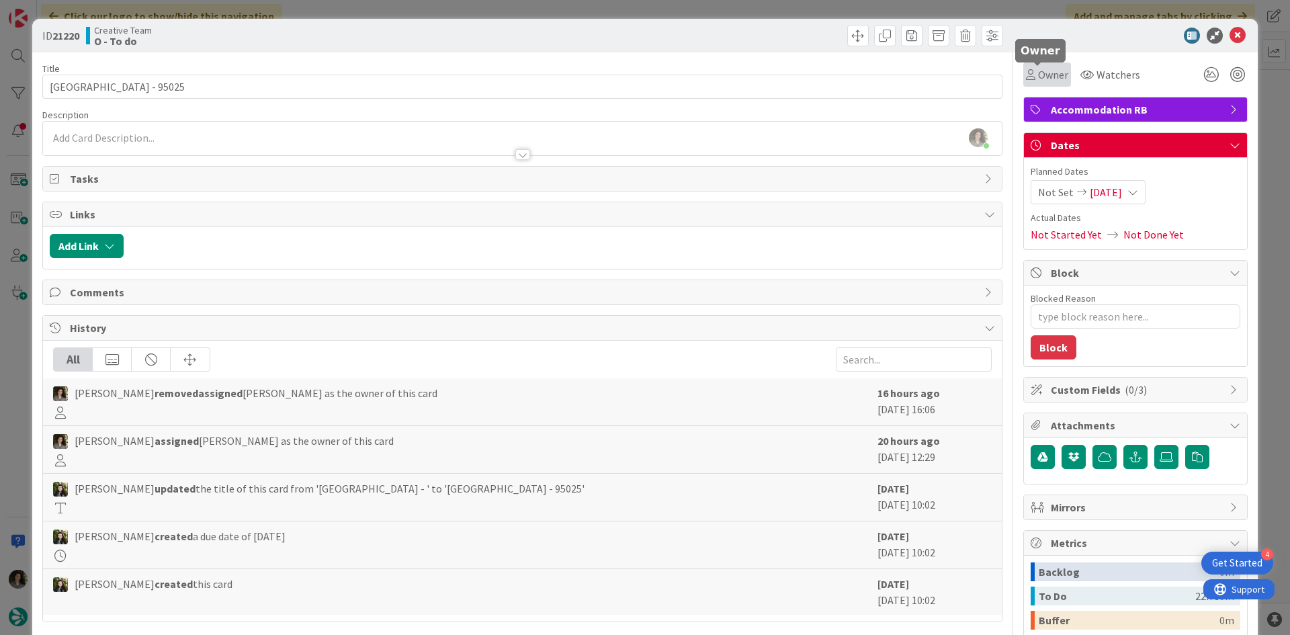
click at [1038, 68] on span "Owner" at bounding box center [1053, 75] width 30 height 16
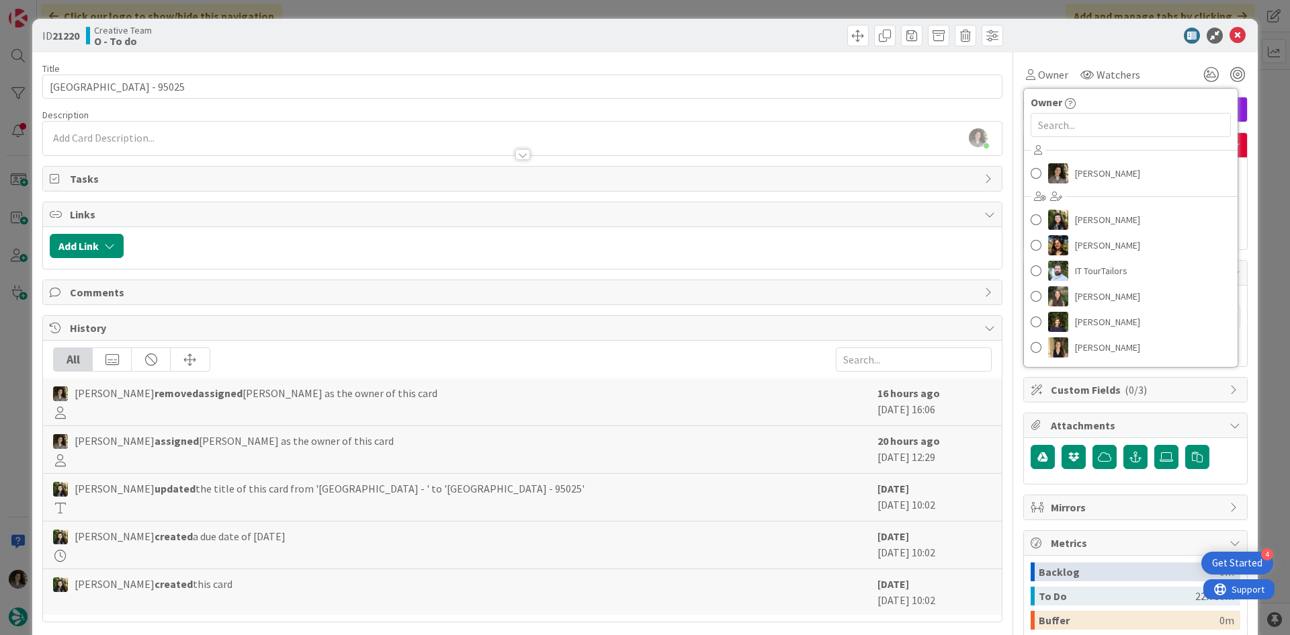
click at [1117, 186] on div "Melissa Santos Beatriz Cassona Diana Ramos IT TourTailors Inês Gonçalves Margar…" at bounding box center [1131, 251] width 214 height 222
click at [1122, 171] on span "Melissa Santos" at bounding box center [1107, 173] width 65 height 20
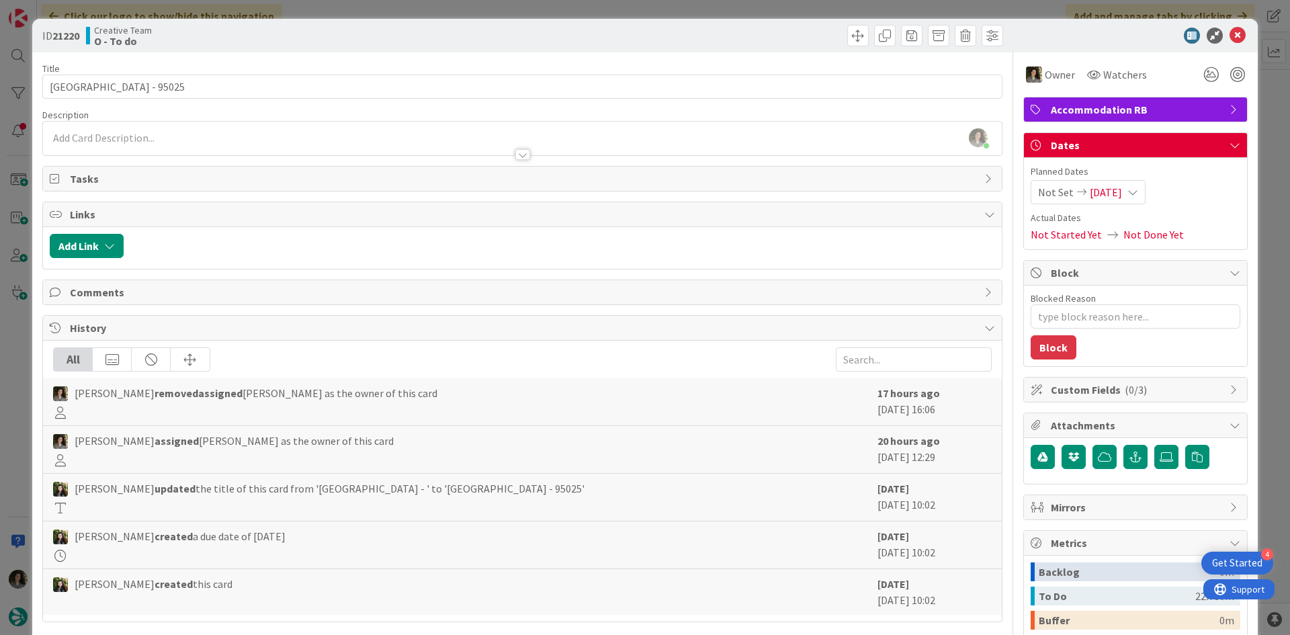
type textarea "x"
click at [1232, 31] on icon at bounding box center [1238, 36] width 16 height 16
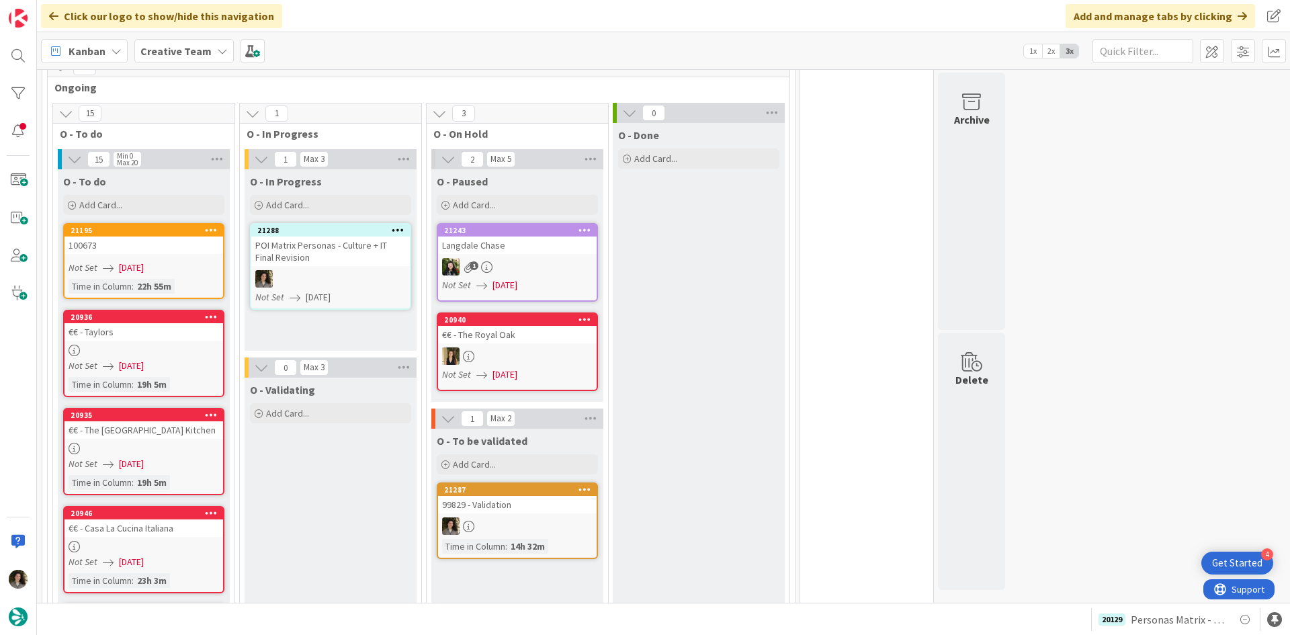
scroll to position [420, 0]
